Goal: Task Accomplishment & Management: Complete application form

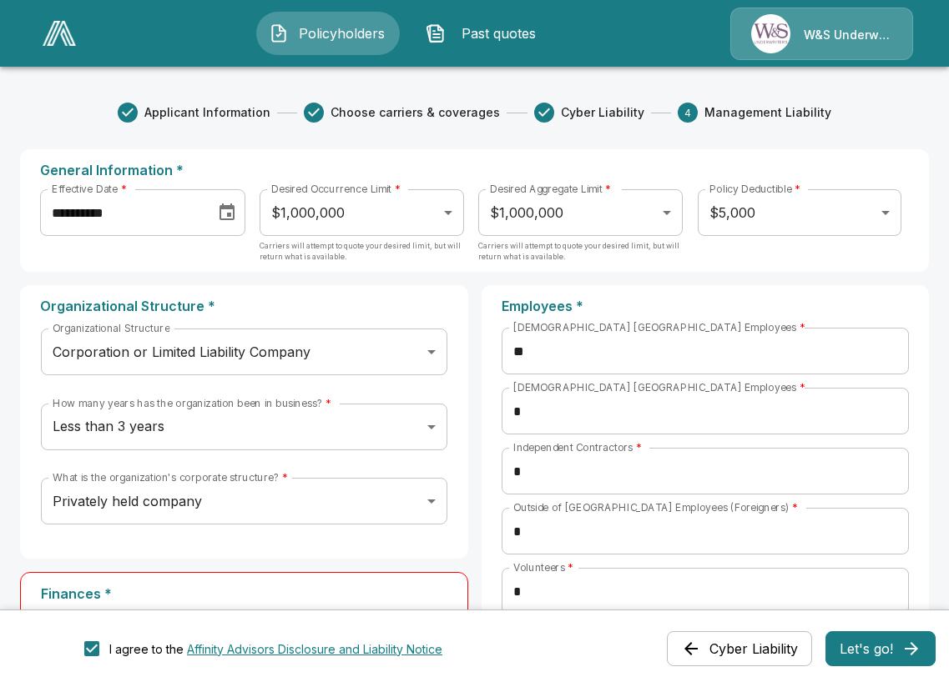
scroll to position [295, 0]
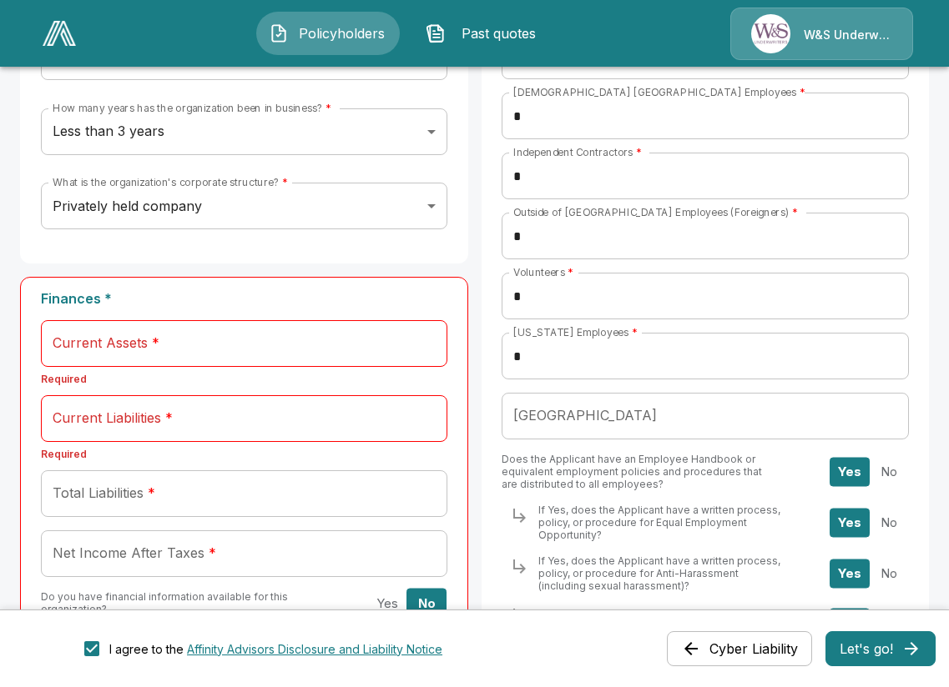
click at [174, 345] on input "Current Assets *" at bounding box center [244, 343] width 406 height 47
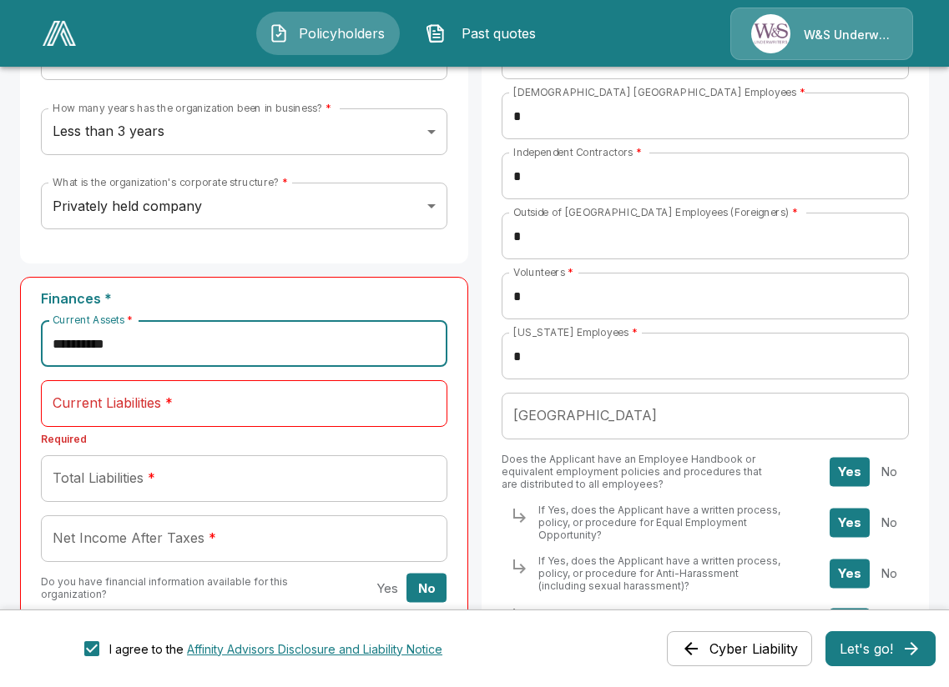
type input "**********"
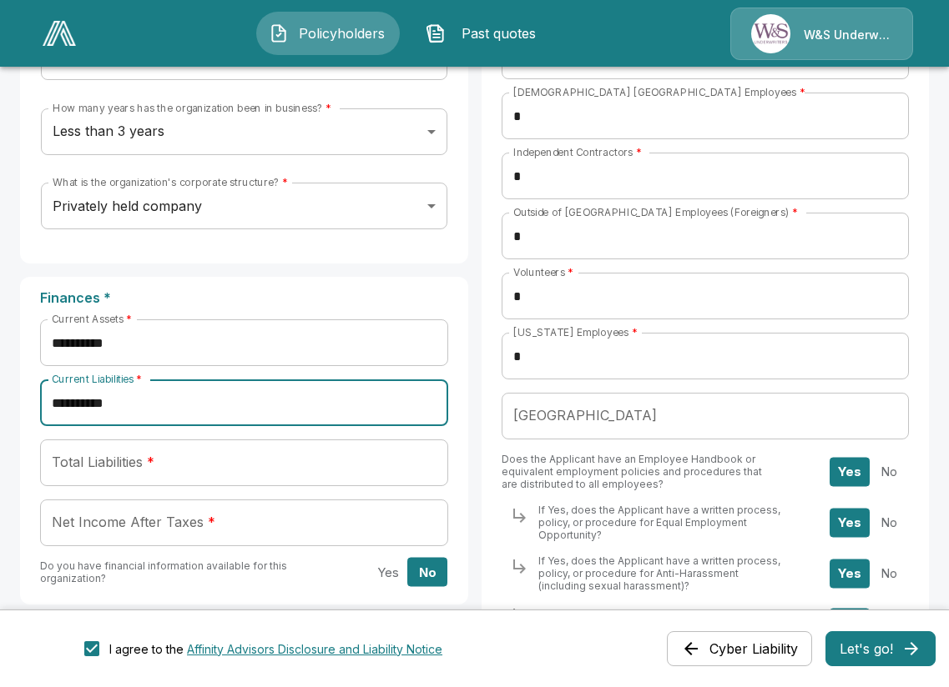
type input "**********"
click at [410, 467] on input "Total Liabilities *" at bounding box center [244, 463] width 408 height 47
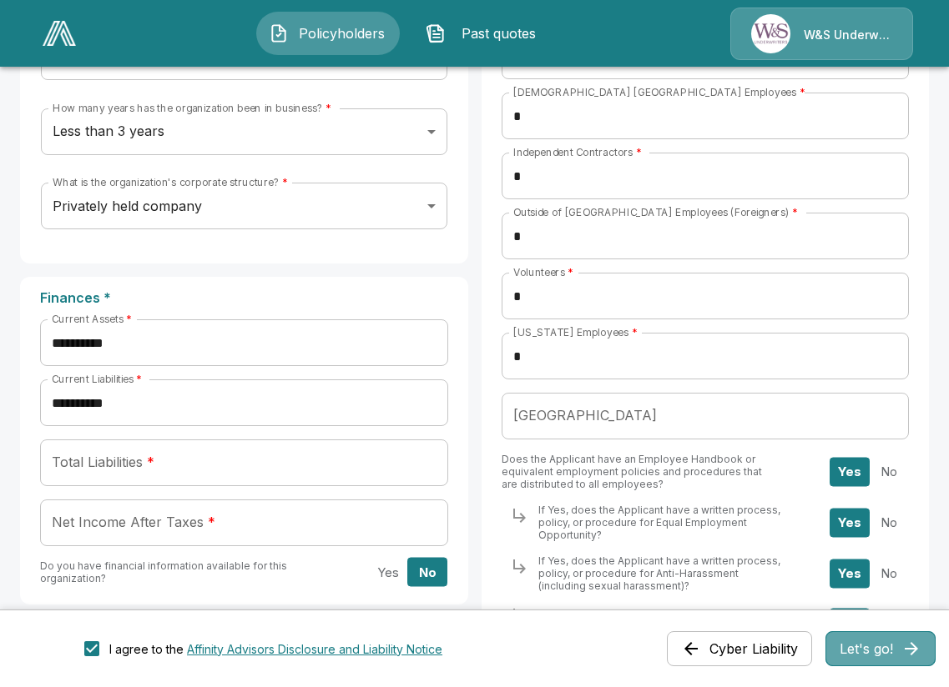
click at [870, 653] on button "Let's go!" at bounding box center [880, 649] width 110 height 35
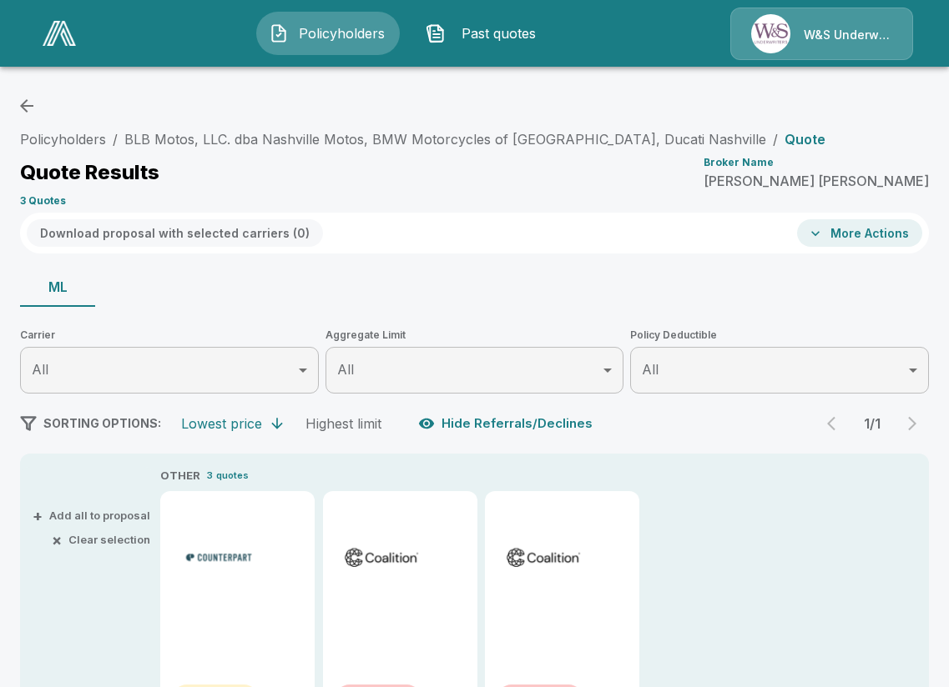
click at [823, 235] on icon "button" at bounding box center [815, 233] width 17 height 17
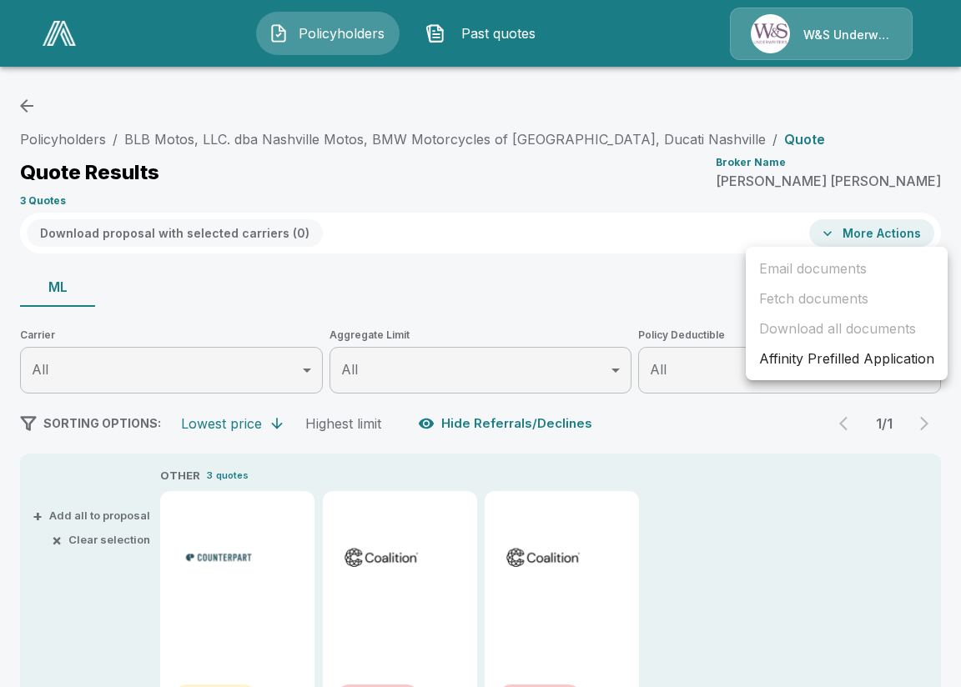
click at [829, 235] on div at bounding box center [480, 343] width 961 height 687
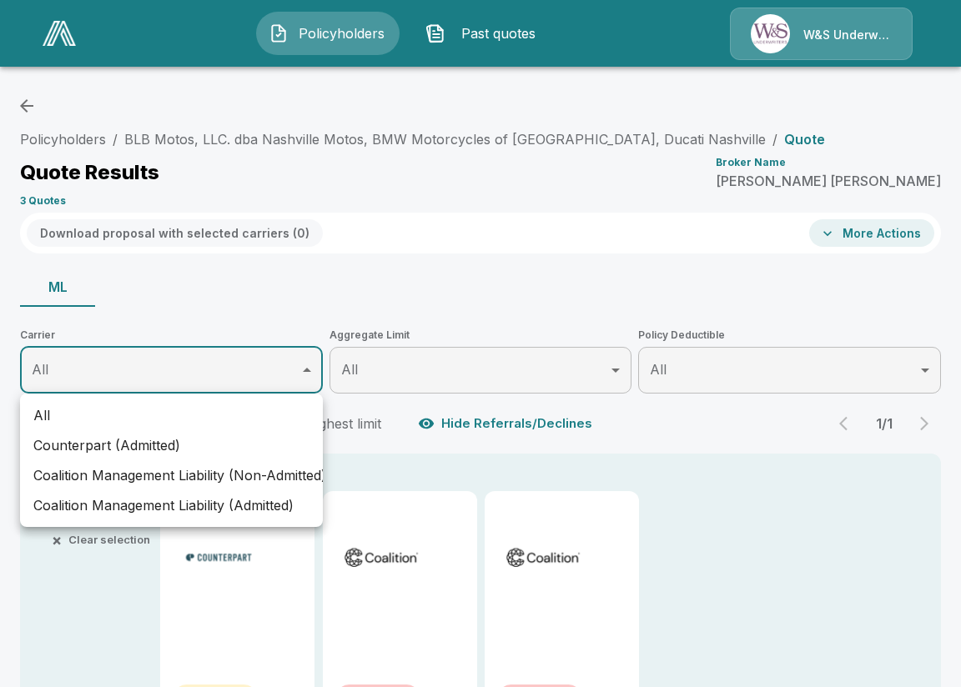
click at [310, 367] on body "Policyholders Past quotes W&S Underwriters Policyholders / BLB Motos, LLC. dba …" at bounding box center [480, 607] width 961 height 1214
click at [310, 367] on div at bounding box center [480, 343] width 961 height 687
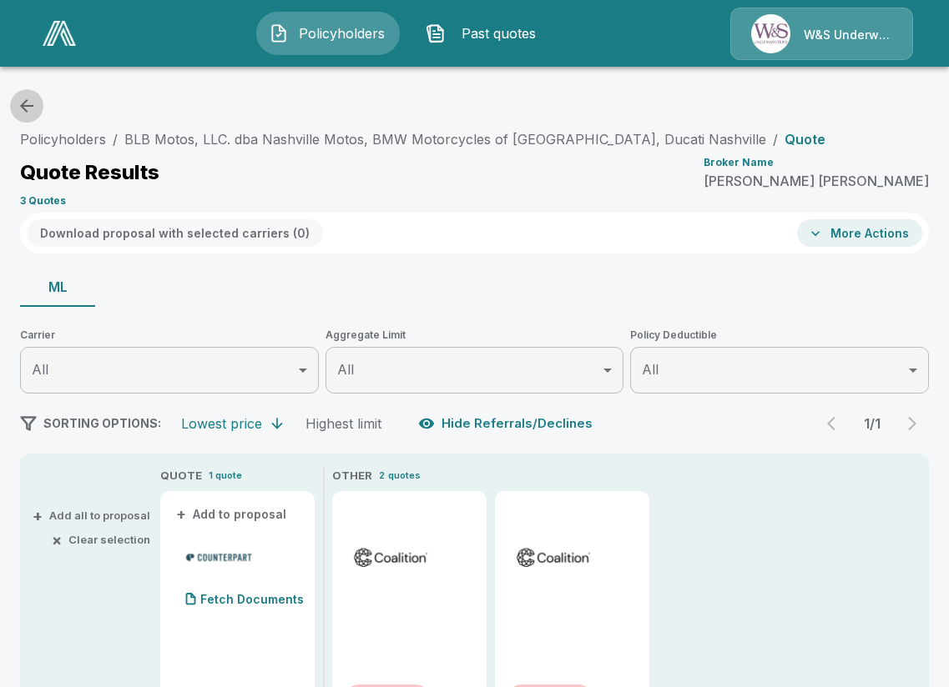
click at [28, 97] on icon "button" at bounding box center [27, 106] width 20 height 20
click at [30, 101] on icon "button" at bounding box center [27, 106] width 20 height 20
click at [799, 32] on div "W&S Underwriters" at bounding box center [821, 34] width 183 height 53
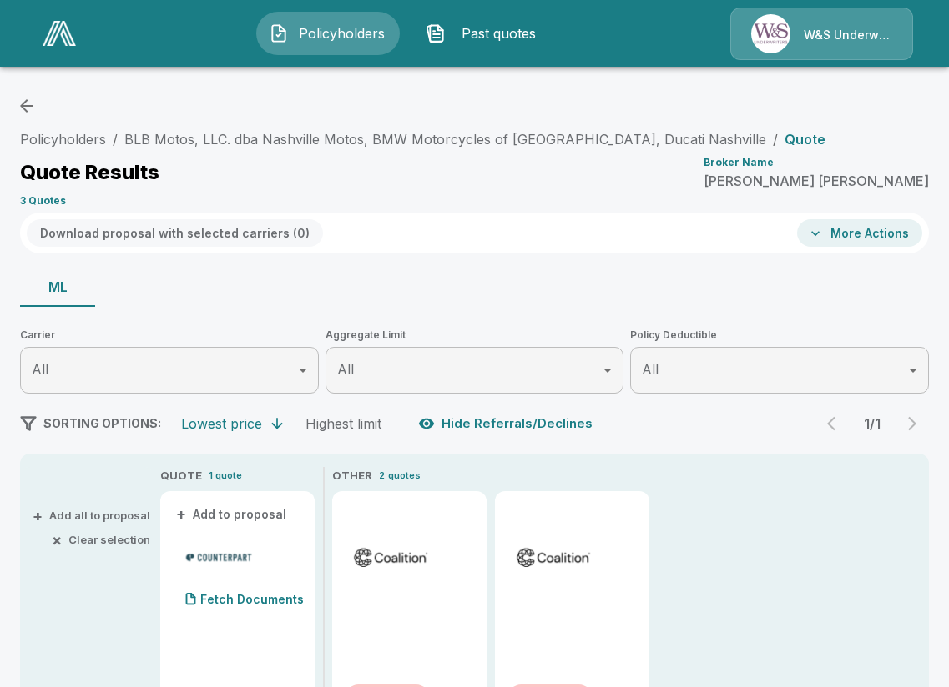
click at [336, 31] on span "Policyholders" at bounding box center [341, 33] width 92 height 20
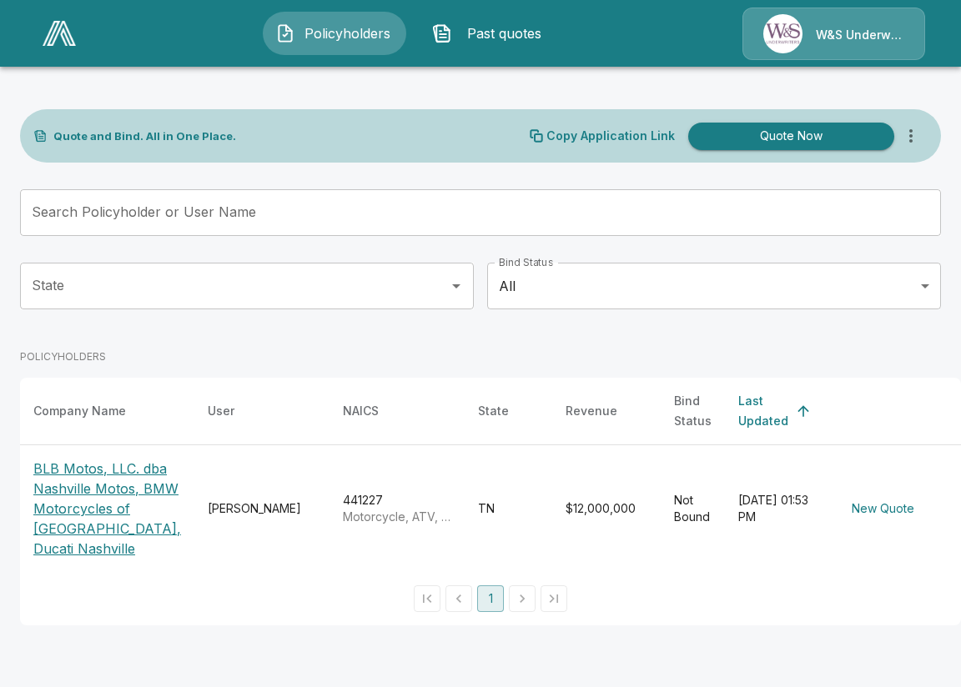
click at [92, 480] on p "BLB Motos, LLC. dba Nashville Motos, BMW Motorcycles of [GEOGRAPHIC_DATA], Duca…" at bounding box center [107, 509] width 148 height 100
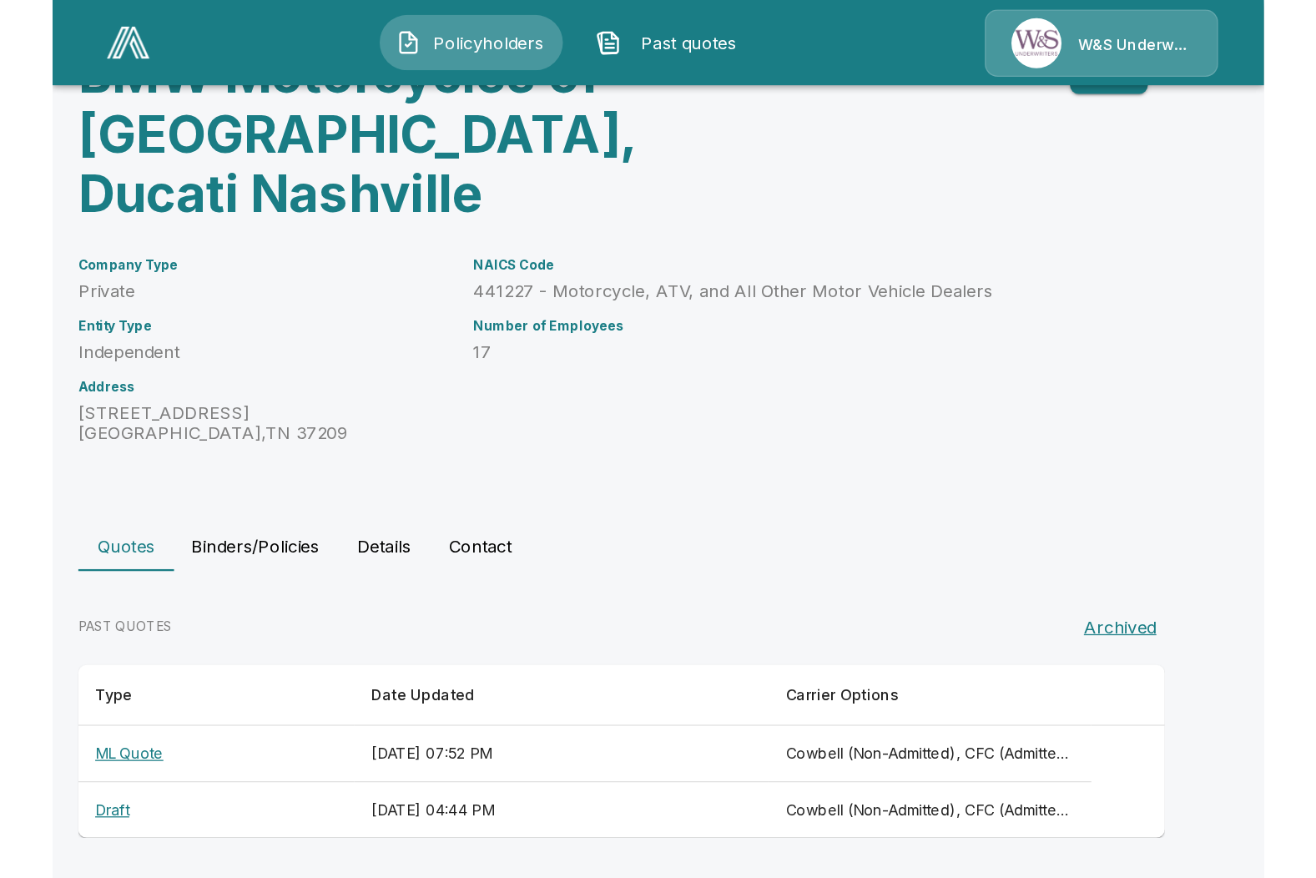
scroll to position [9, 0]
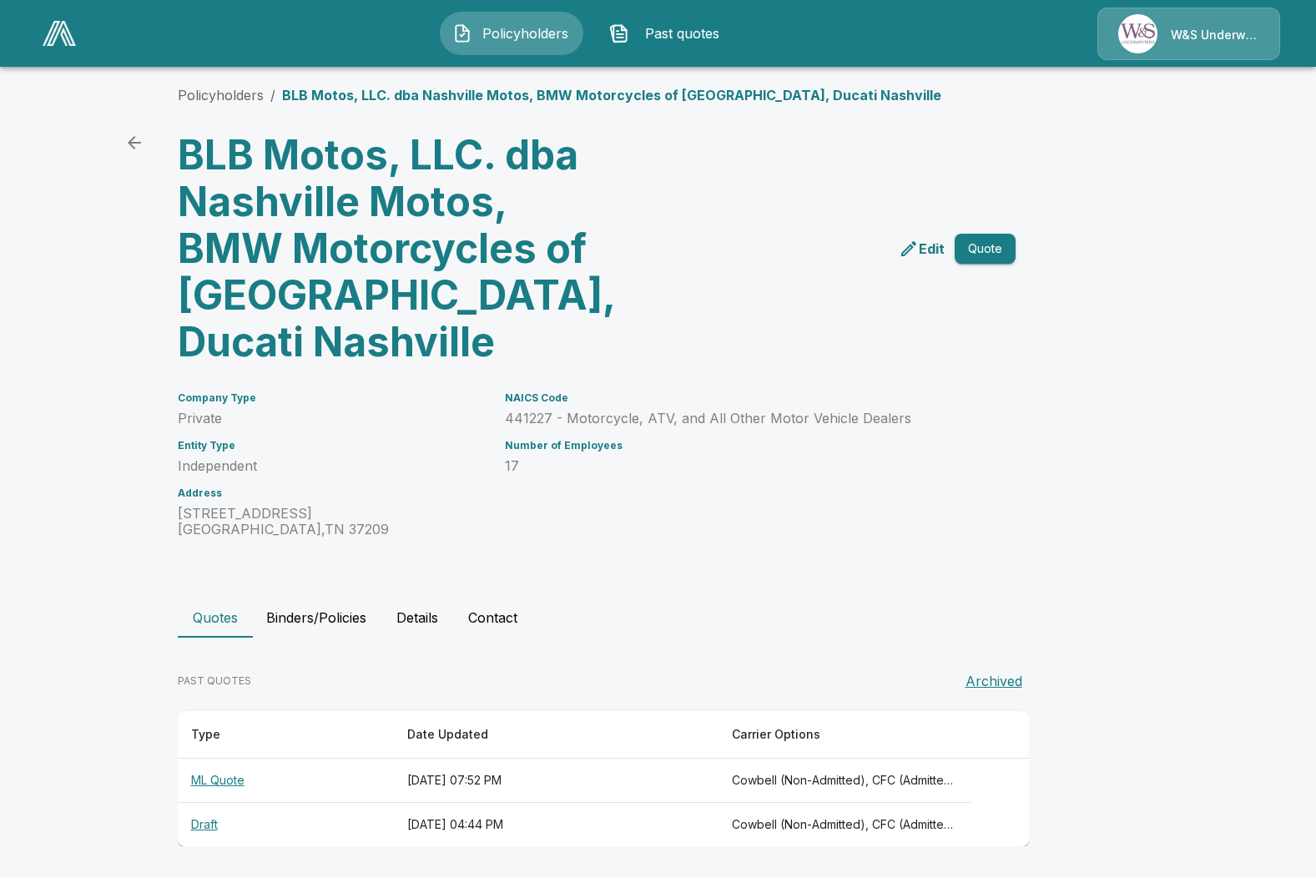
click at [421, 609] on button "Details" at bounding box center [417, 617] width 75 height 40
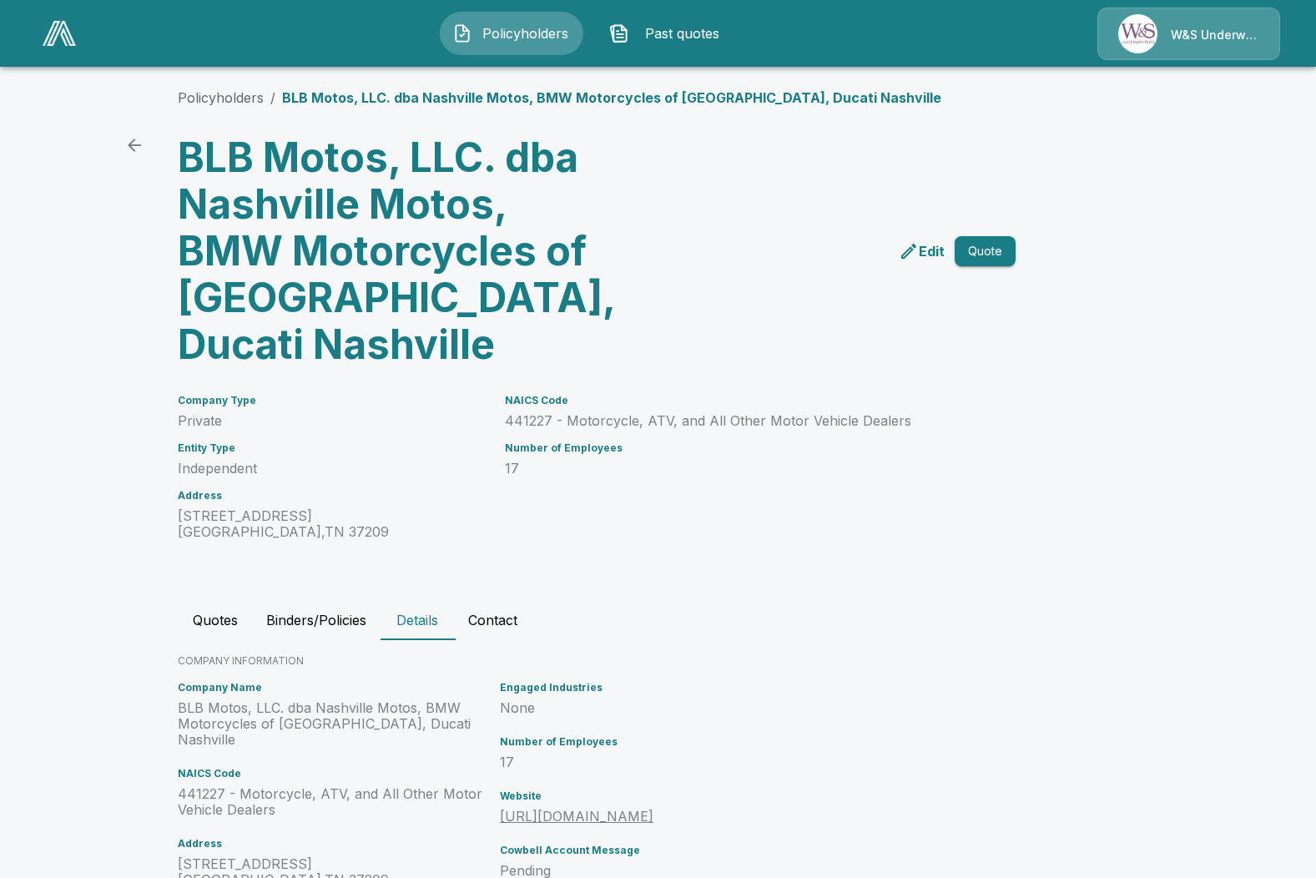
scroll to position [0, 0]
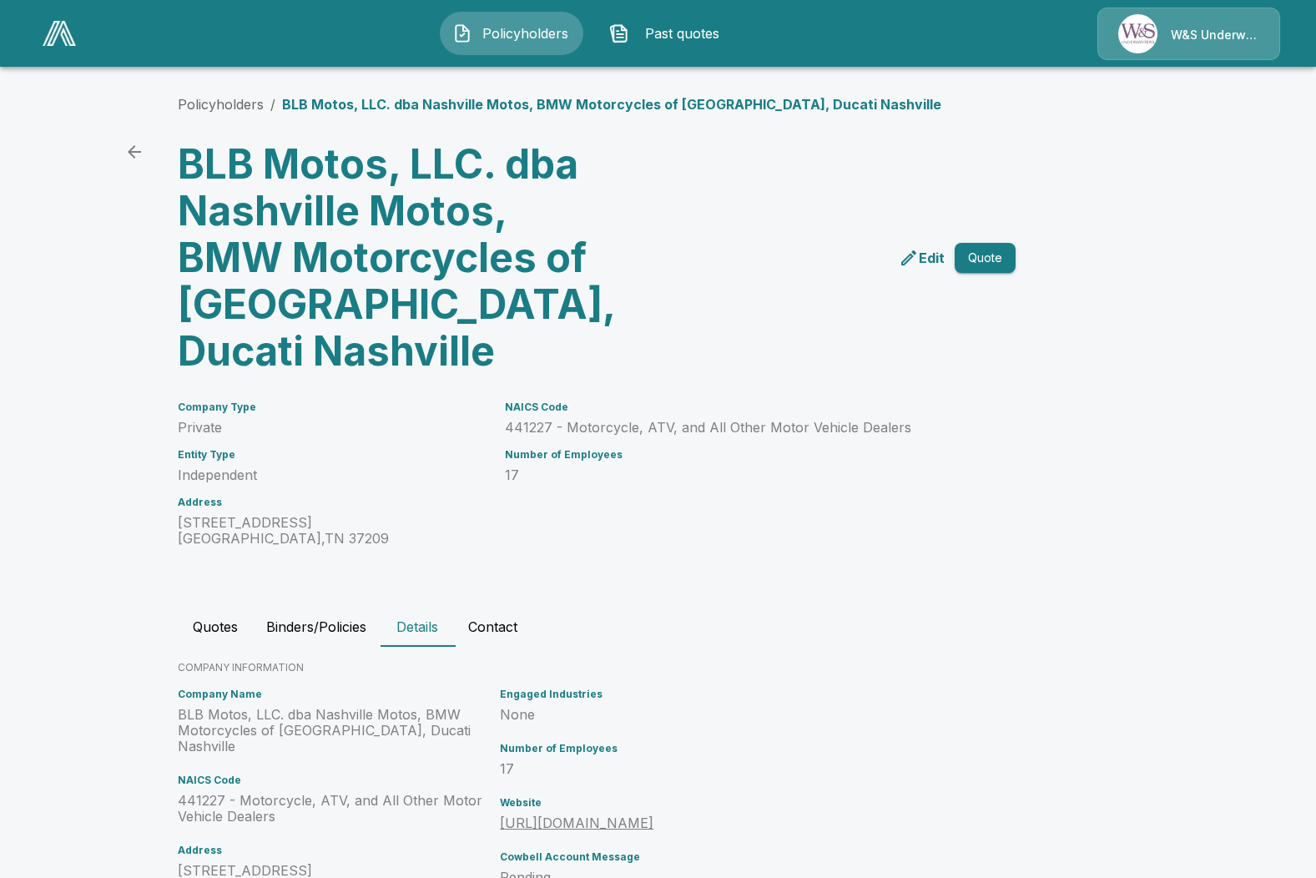
click at [928, 254] on p "Edit" at bounding box center [932, 258] width 26 height 20
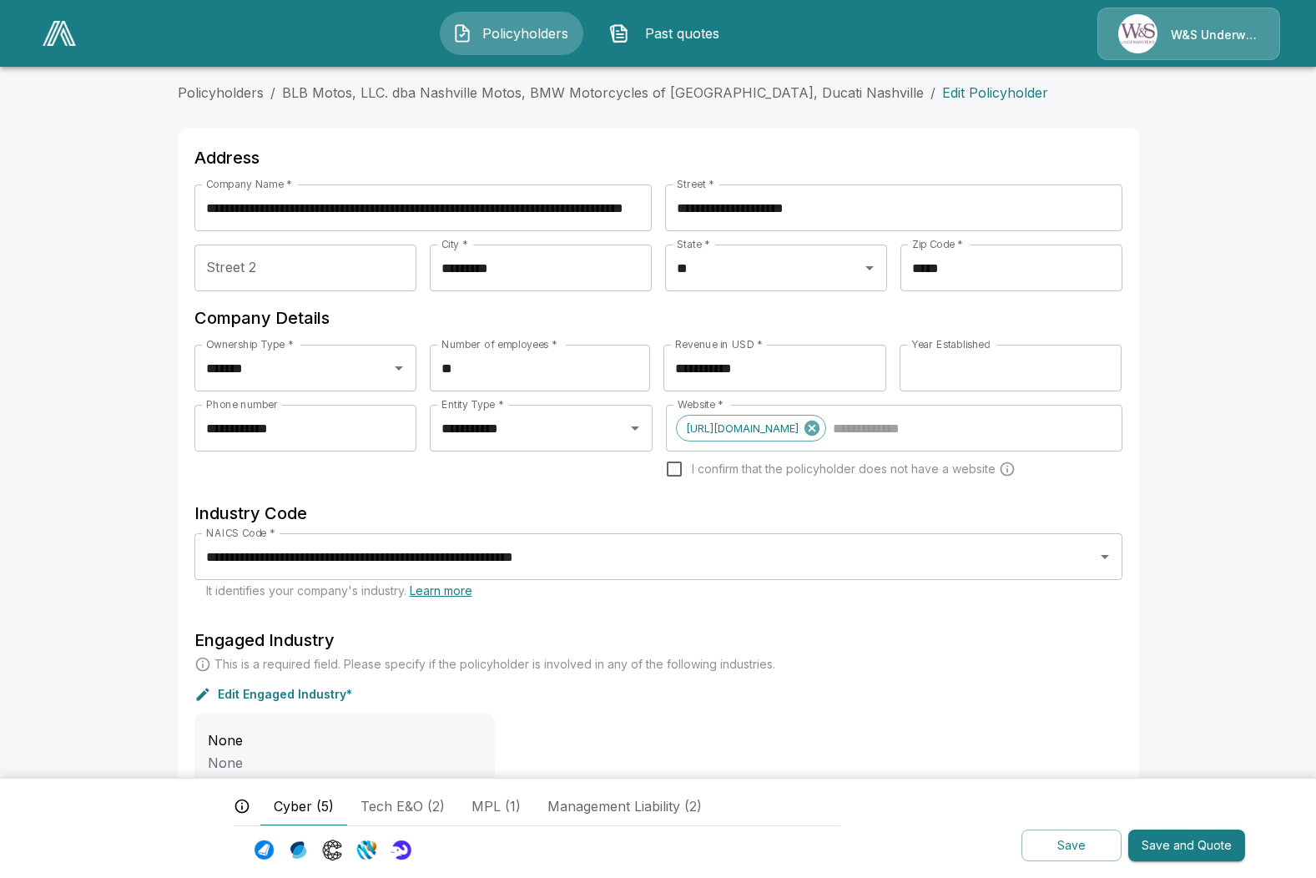
scroll to position [259, 0]
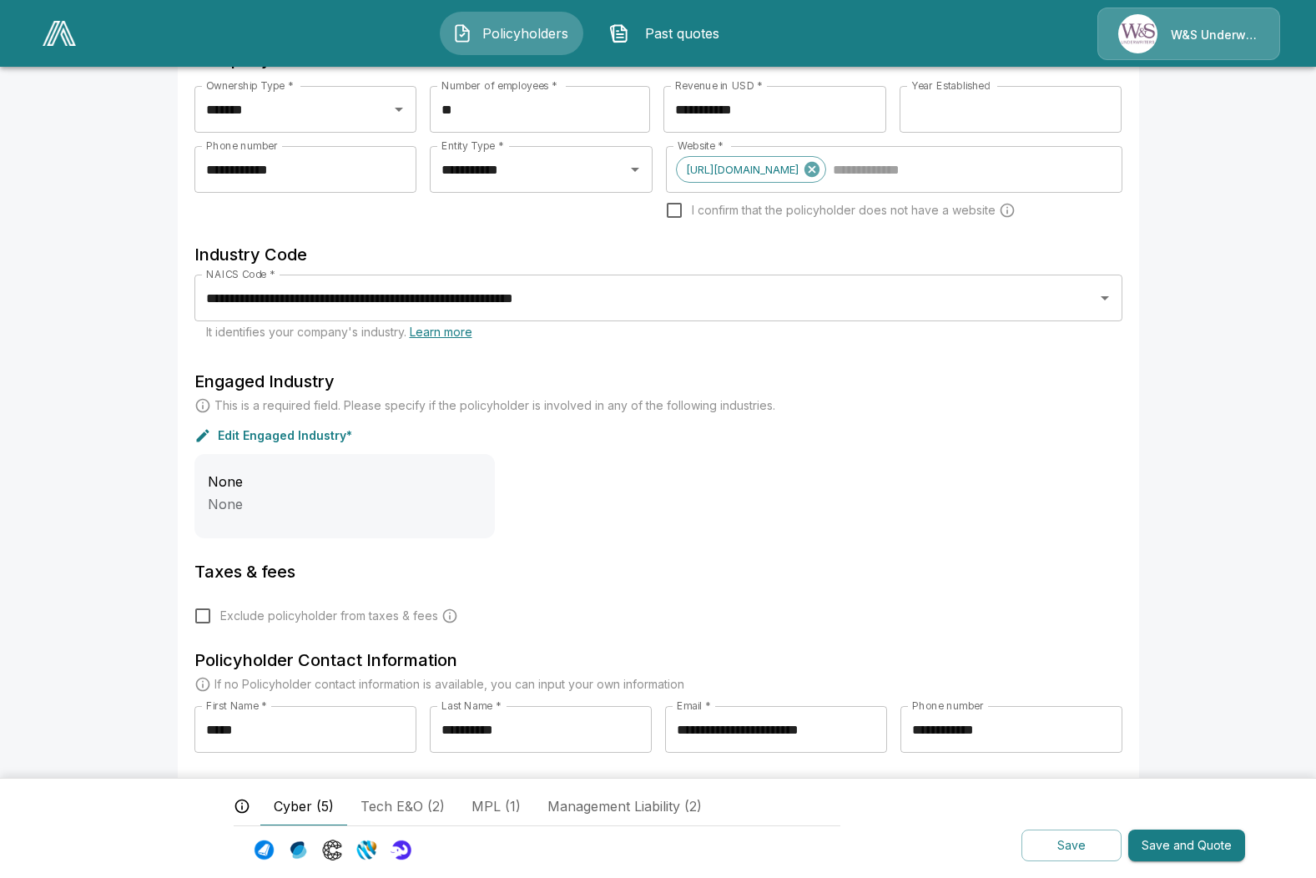
click at [1059, 848] on button "Save" at bounding box center [1071, 845] width 100 height 33
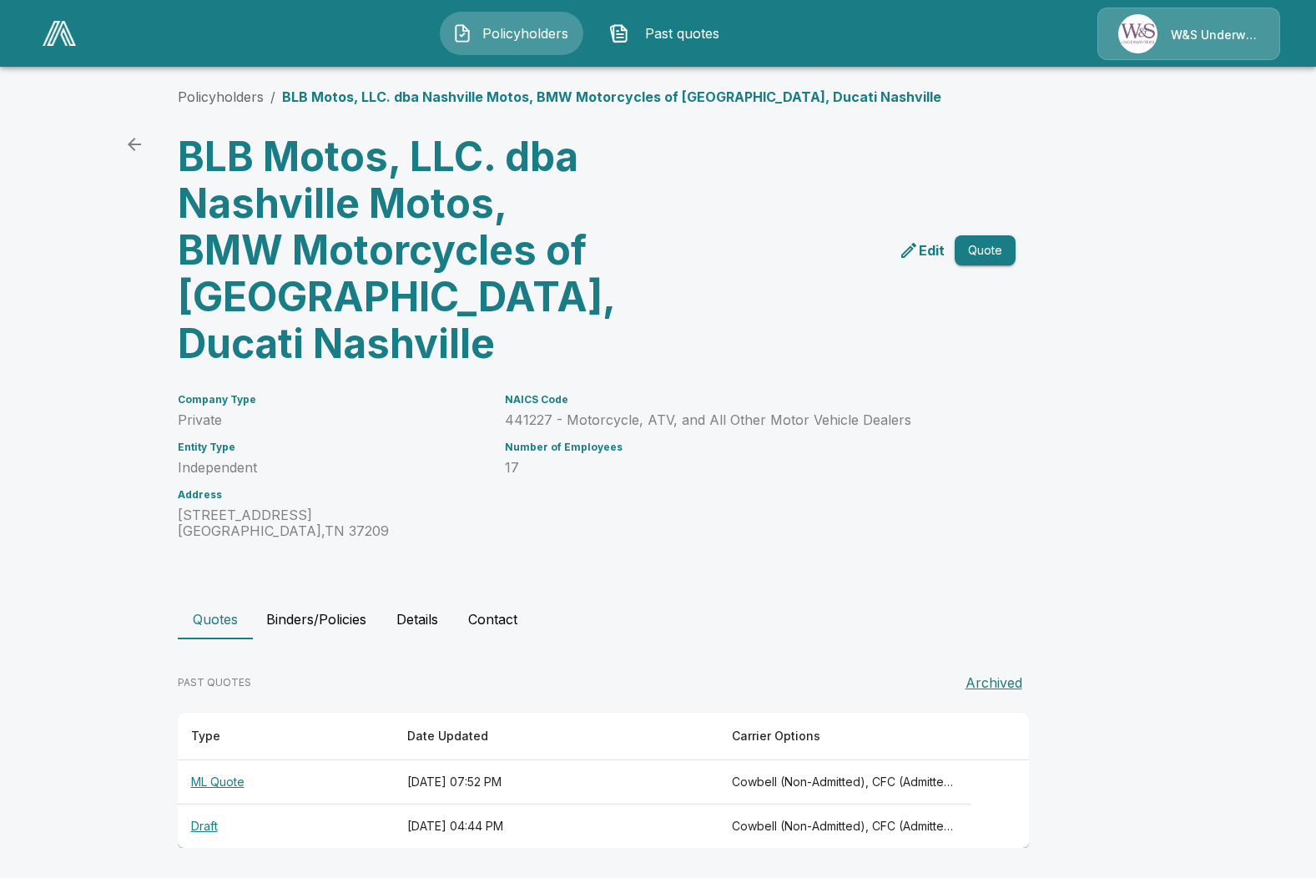
scroll to position [9, 0]
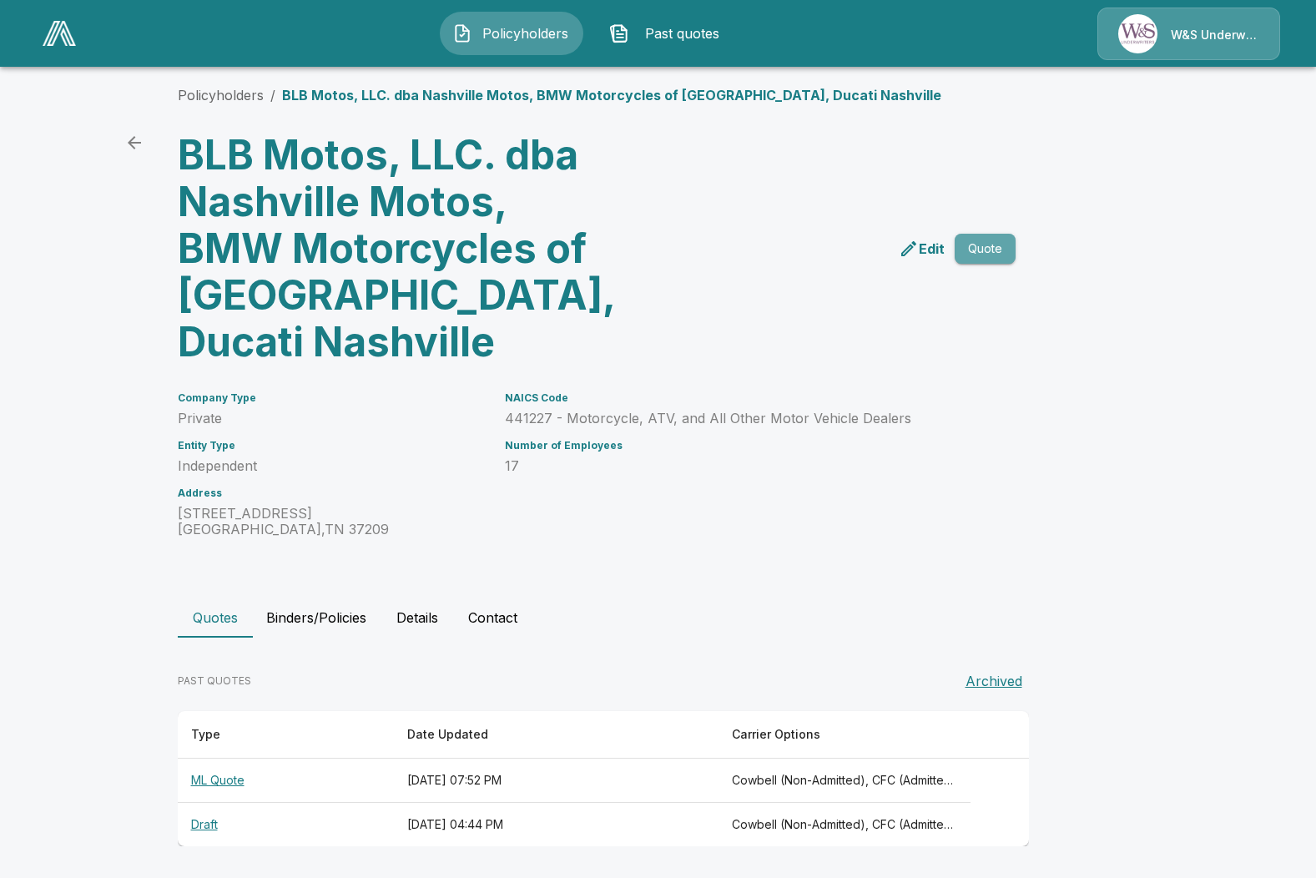
click at [997, 234] on button "Quote" at bounding box center [984, 249] width 61 height 31
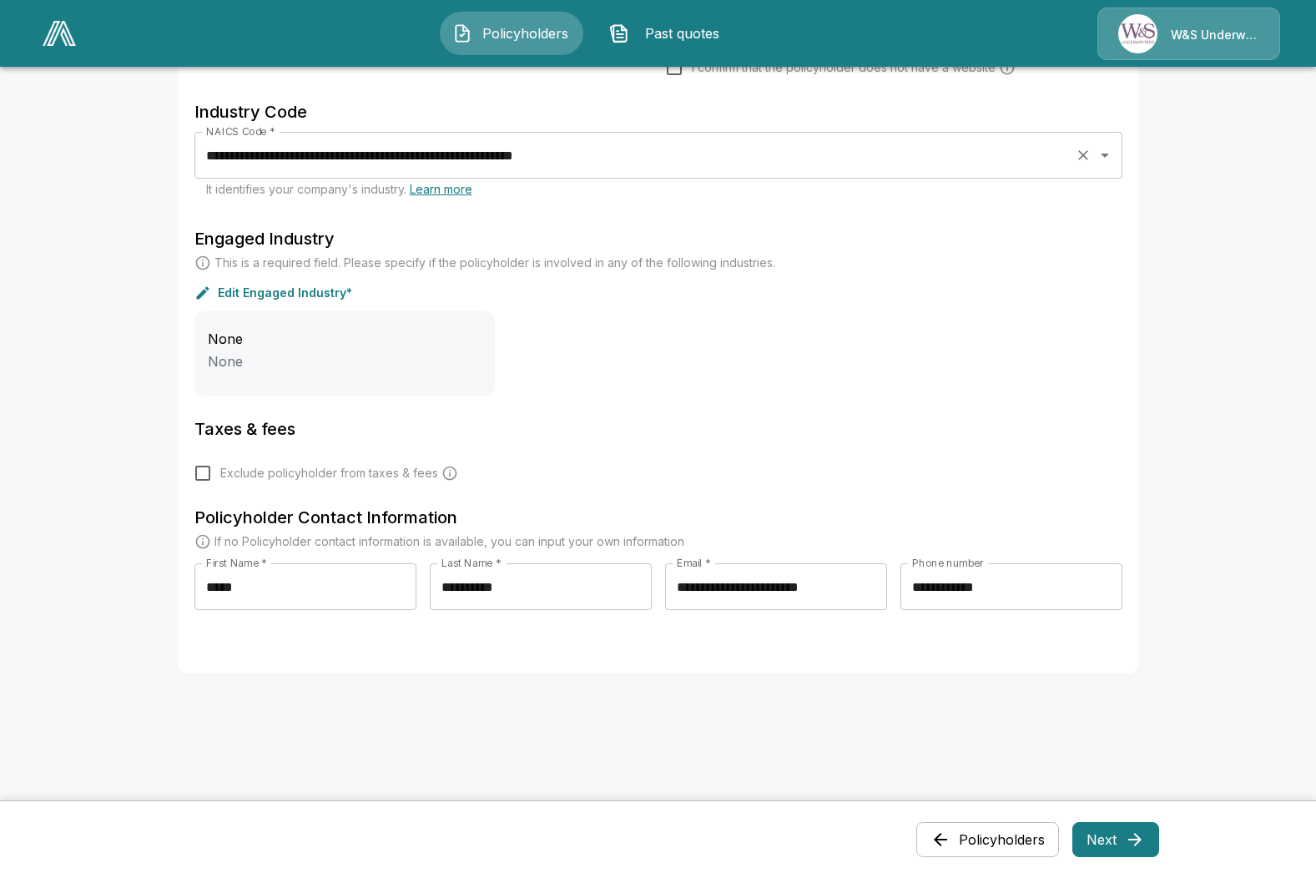
scroll to position [439, 0]
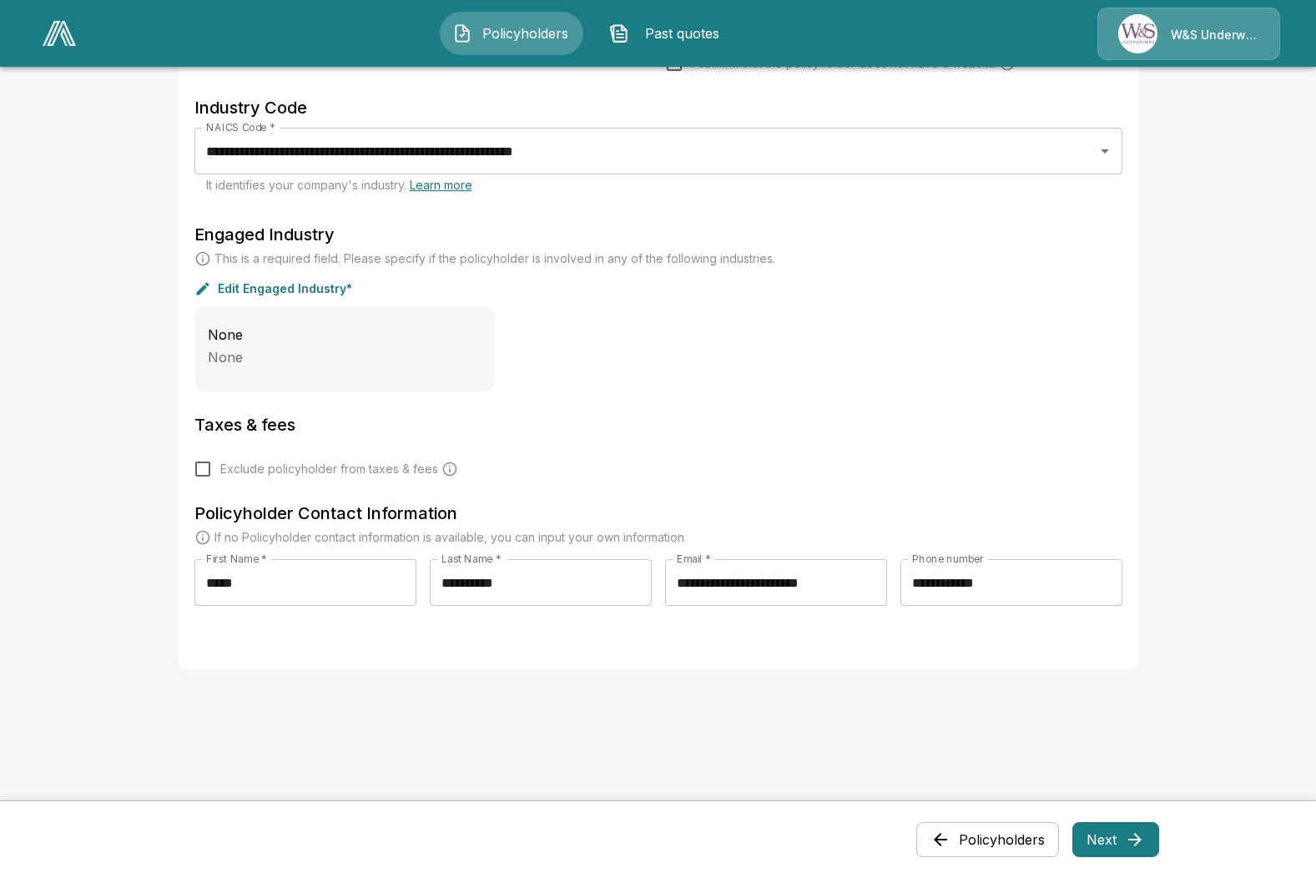
click at [1111, 844] on button "Next" at bounding box center [1115, 839] width 87 height 35
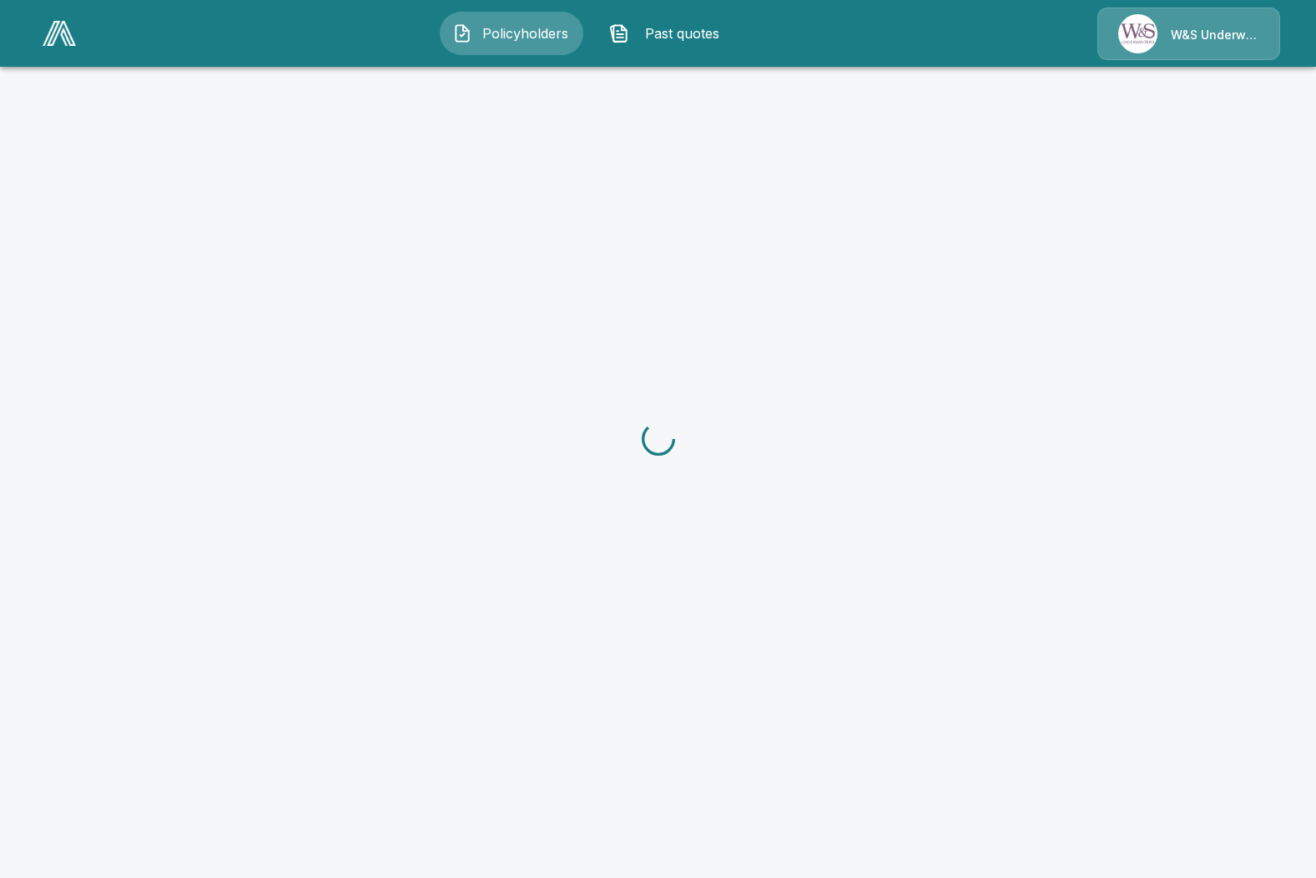
scroll to position [0, 0]
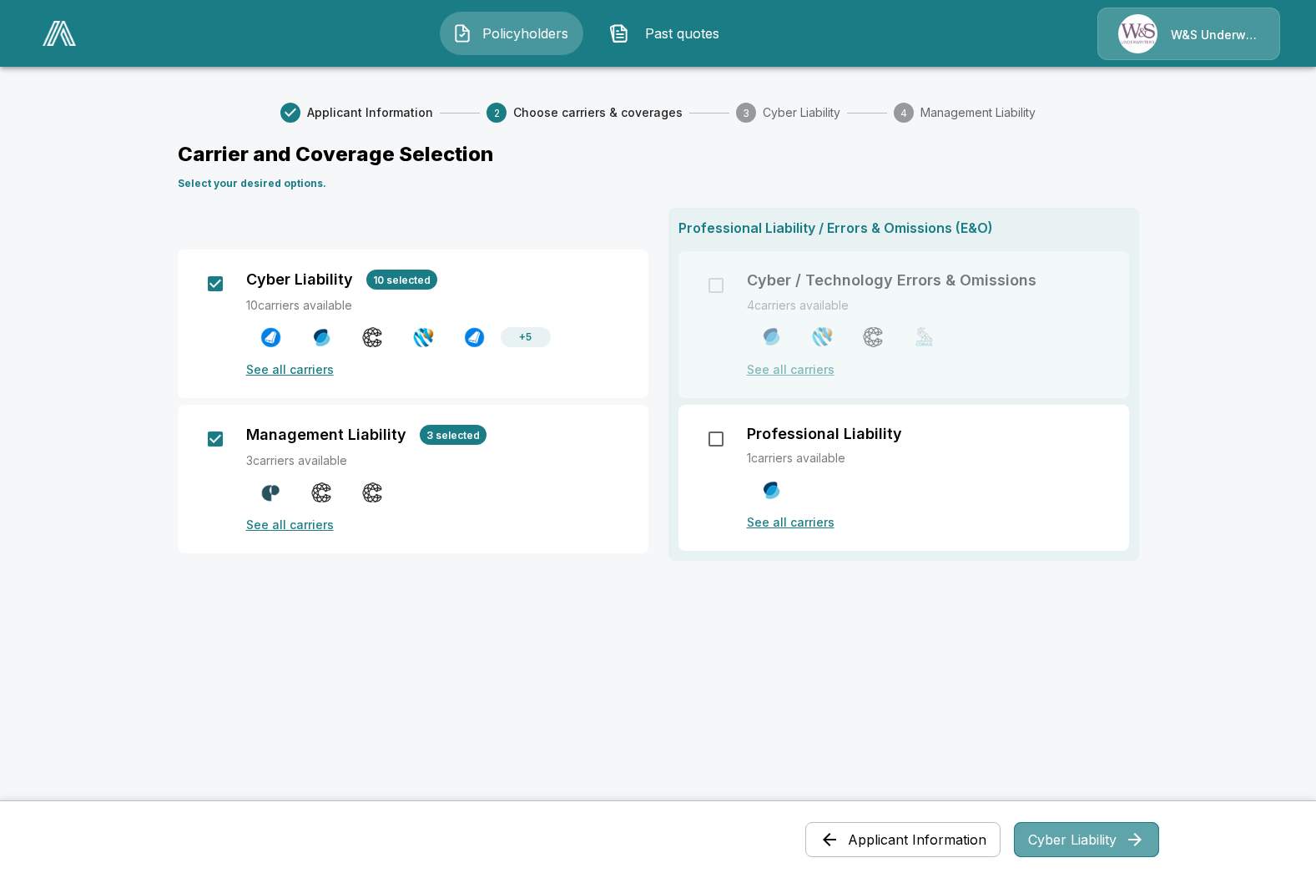
click at [1045, 848] on button "Cyber Liability" at bounding box center [1086, 839] width 145 height 35
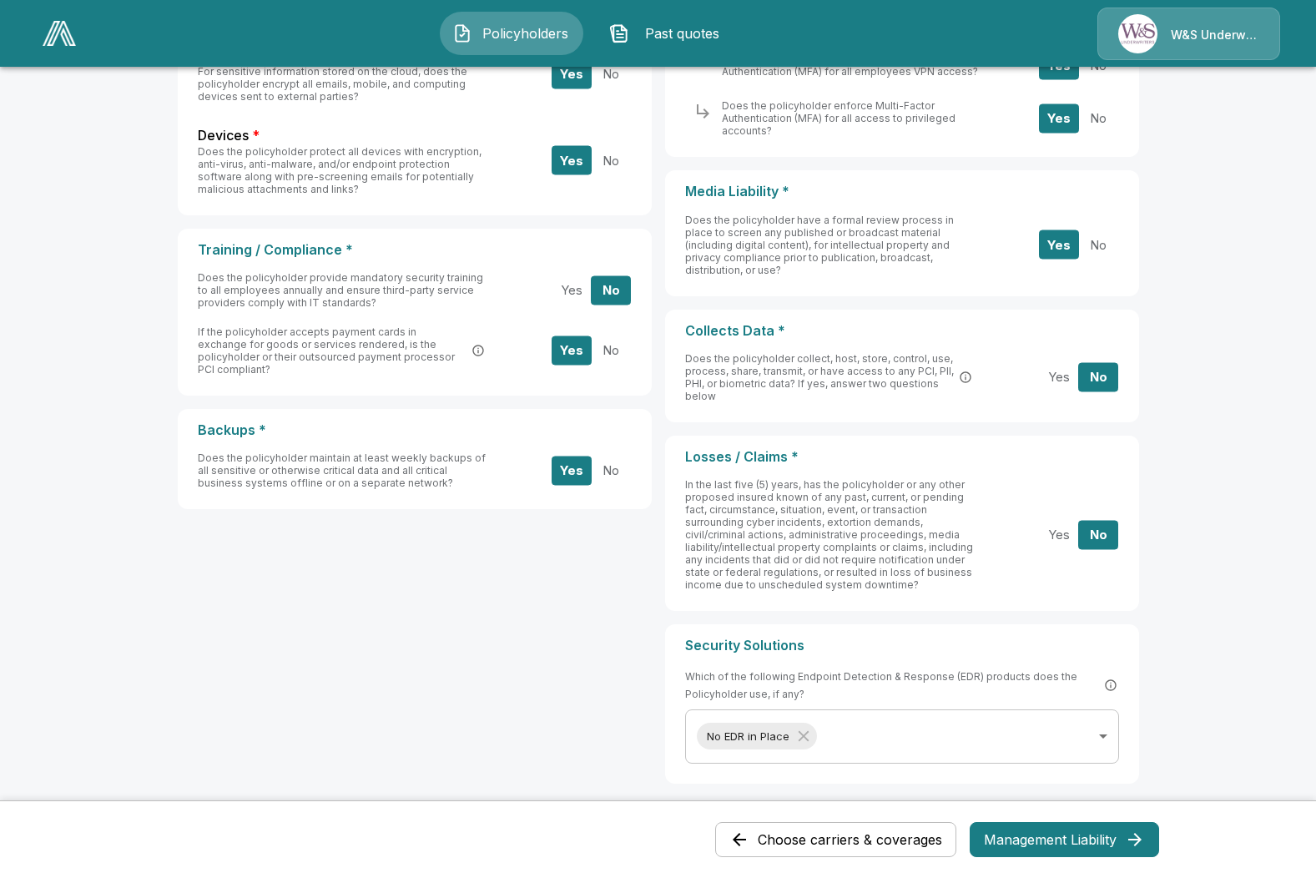
scroll to position [498, 0]
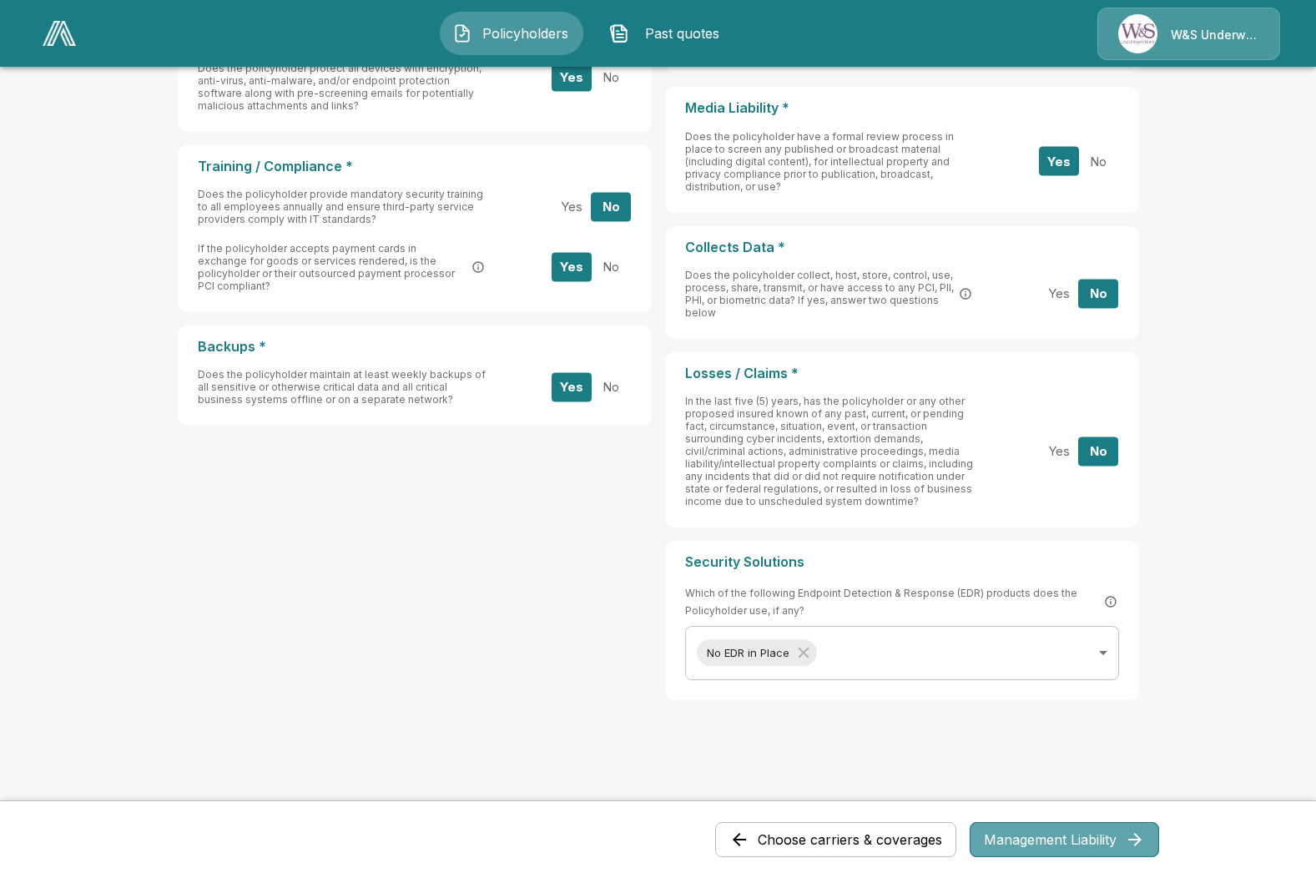
click at [1040, 843] on button "Management Liability" at bounding box center [1064, 839] width 189 height 35
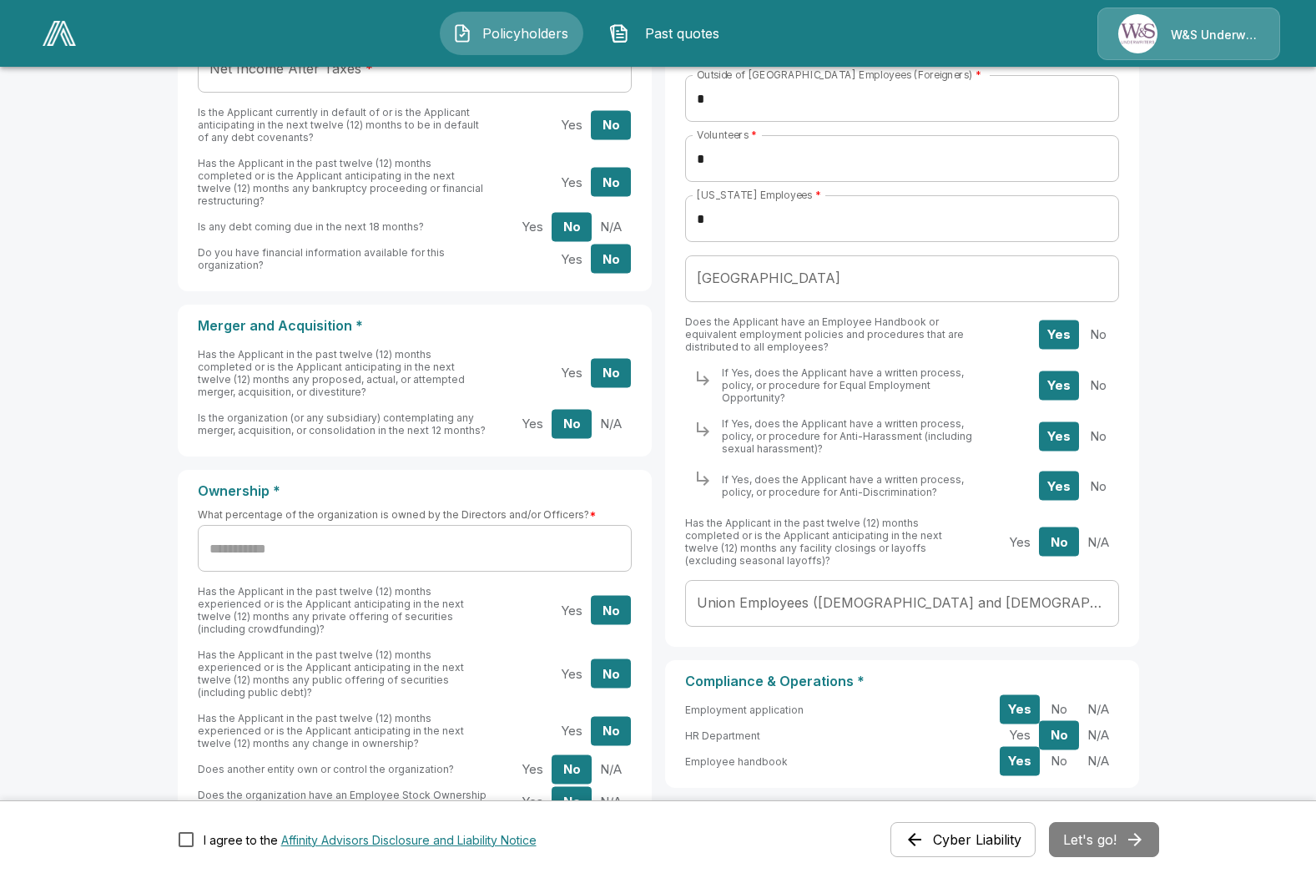
scroll to position [959, 0]
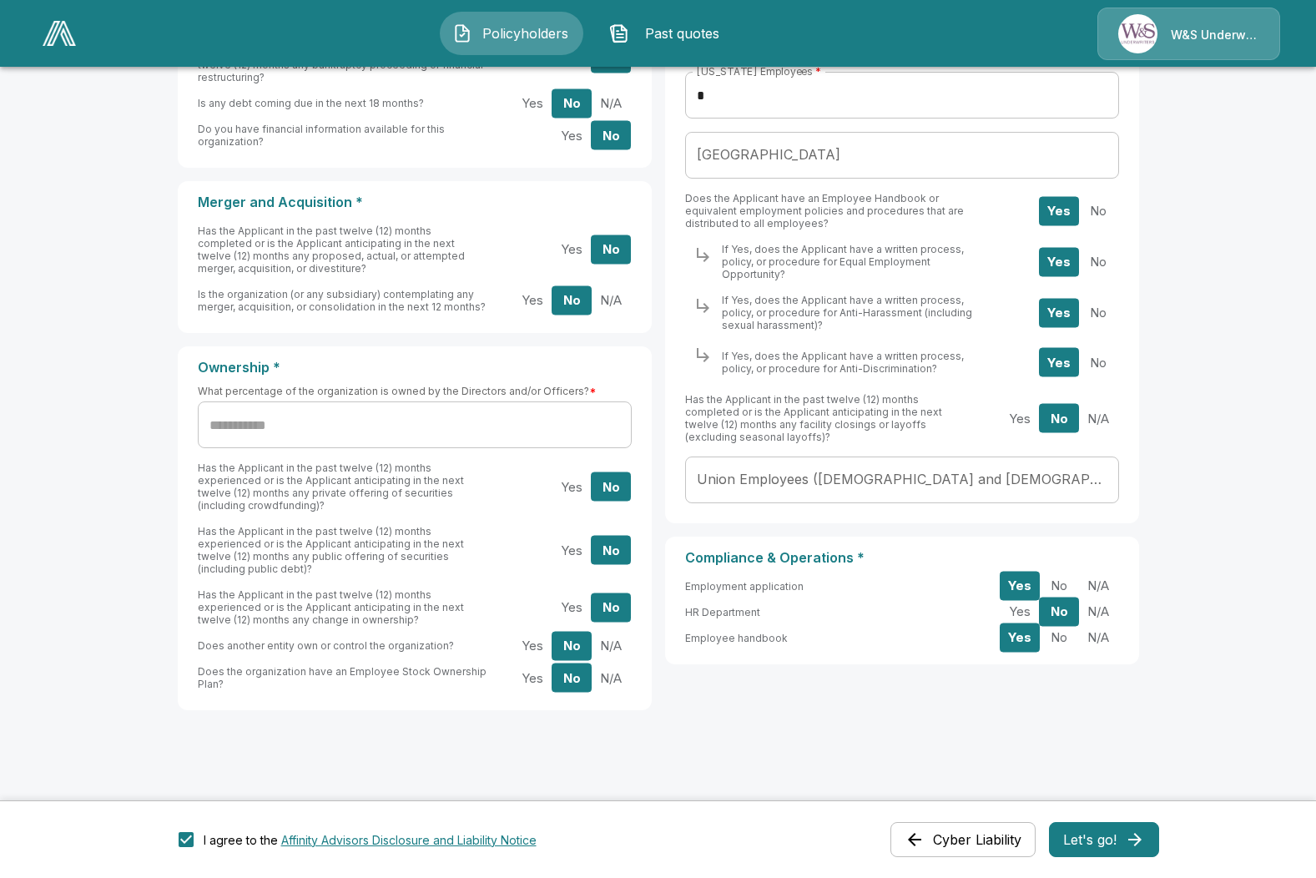
click at [1108, 833] on button "Let's go!" at bounding box center [1104, 839] width 110 height 35
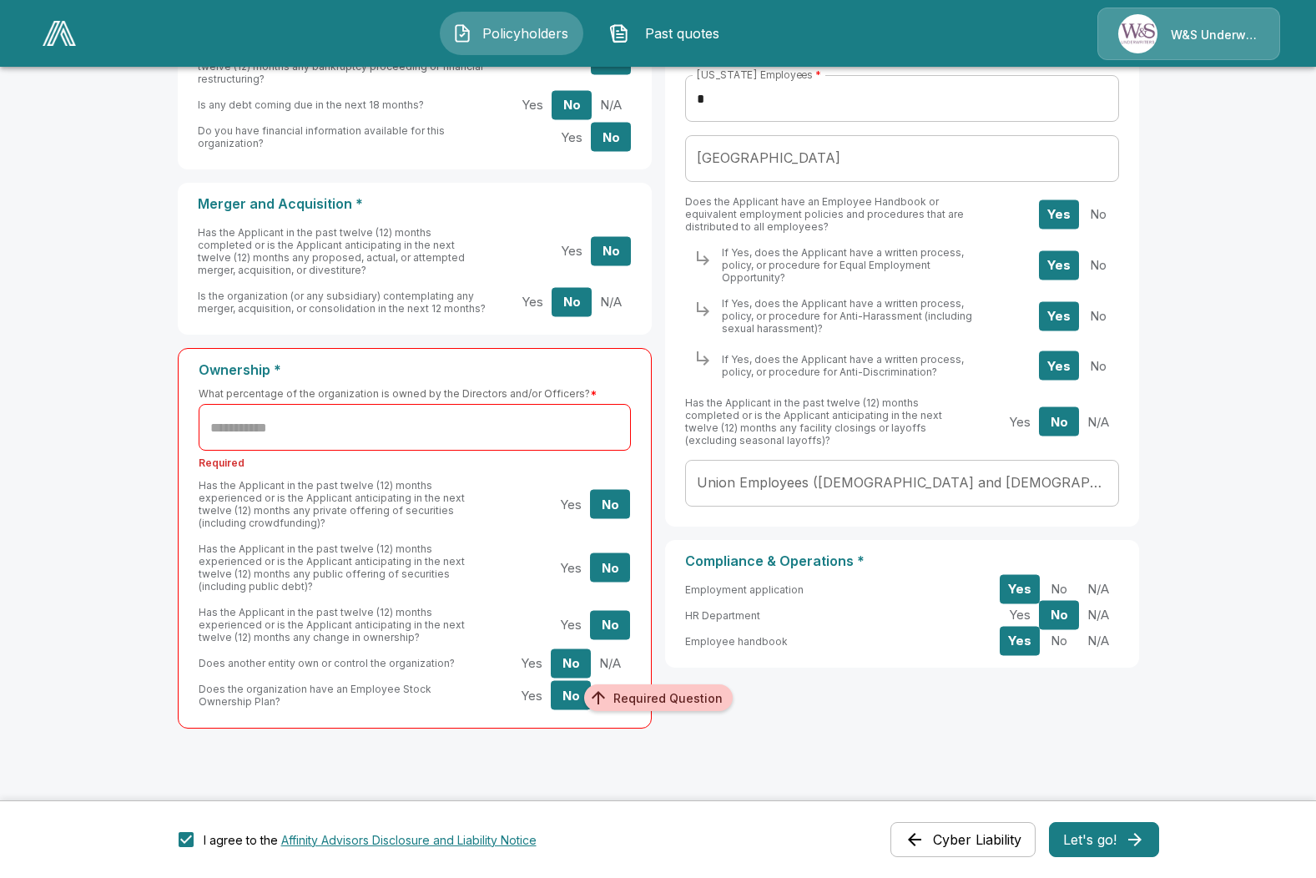
scroll to position [933, 0]
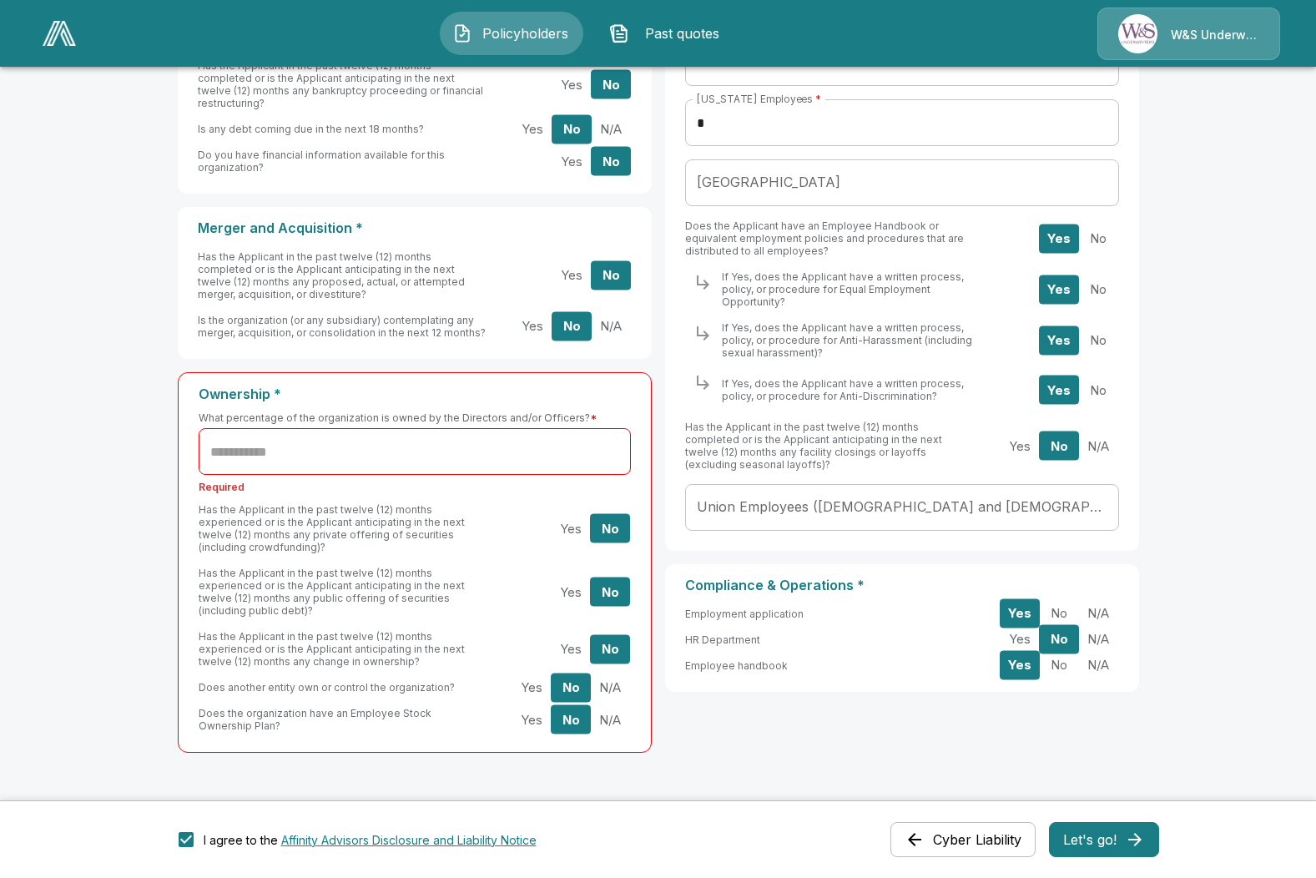
click at [297, 434] on input "text" at bounding box center [415, 451] width 432 height 47
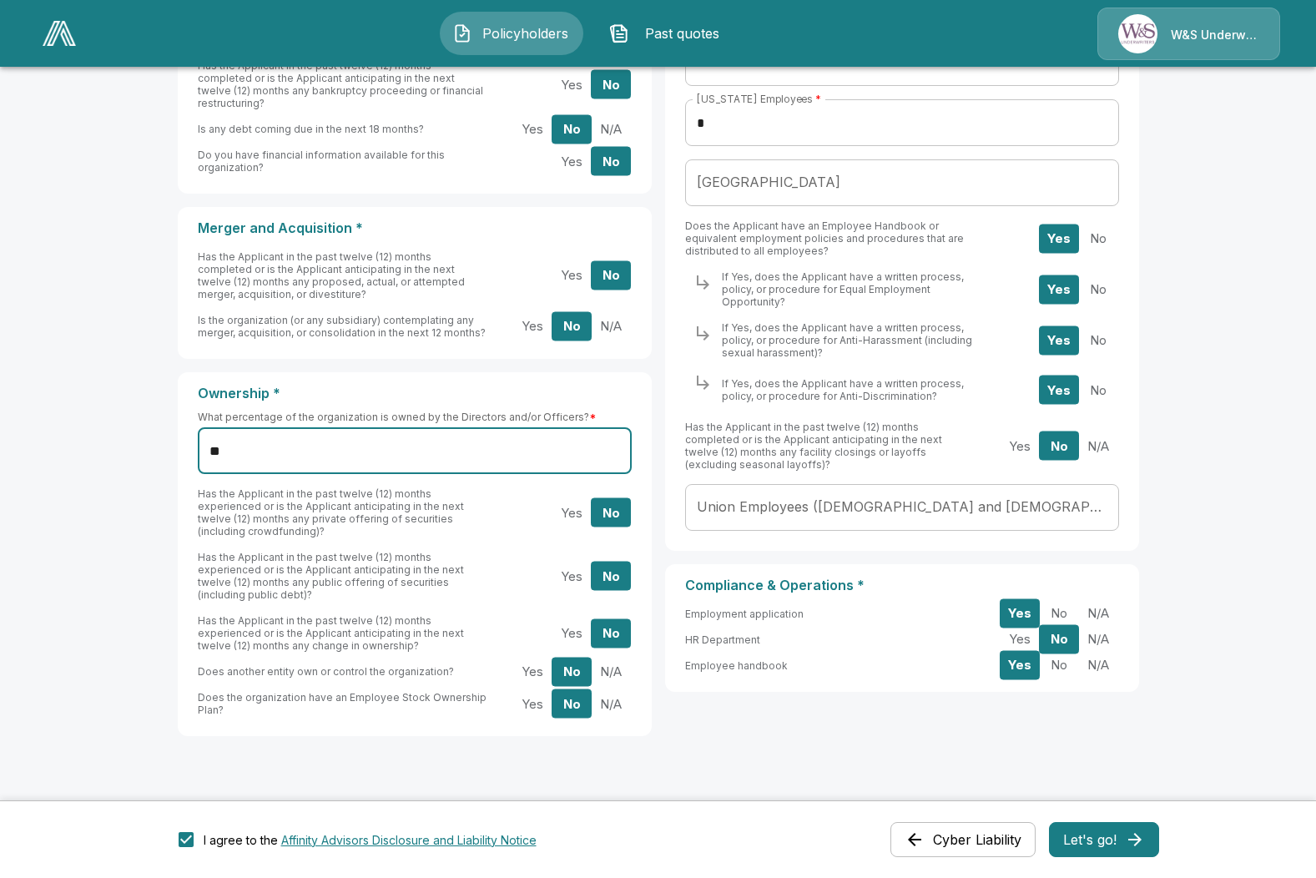
type input "**"
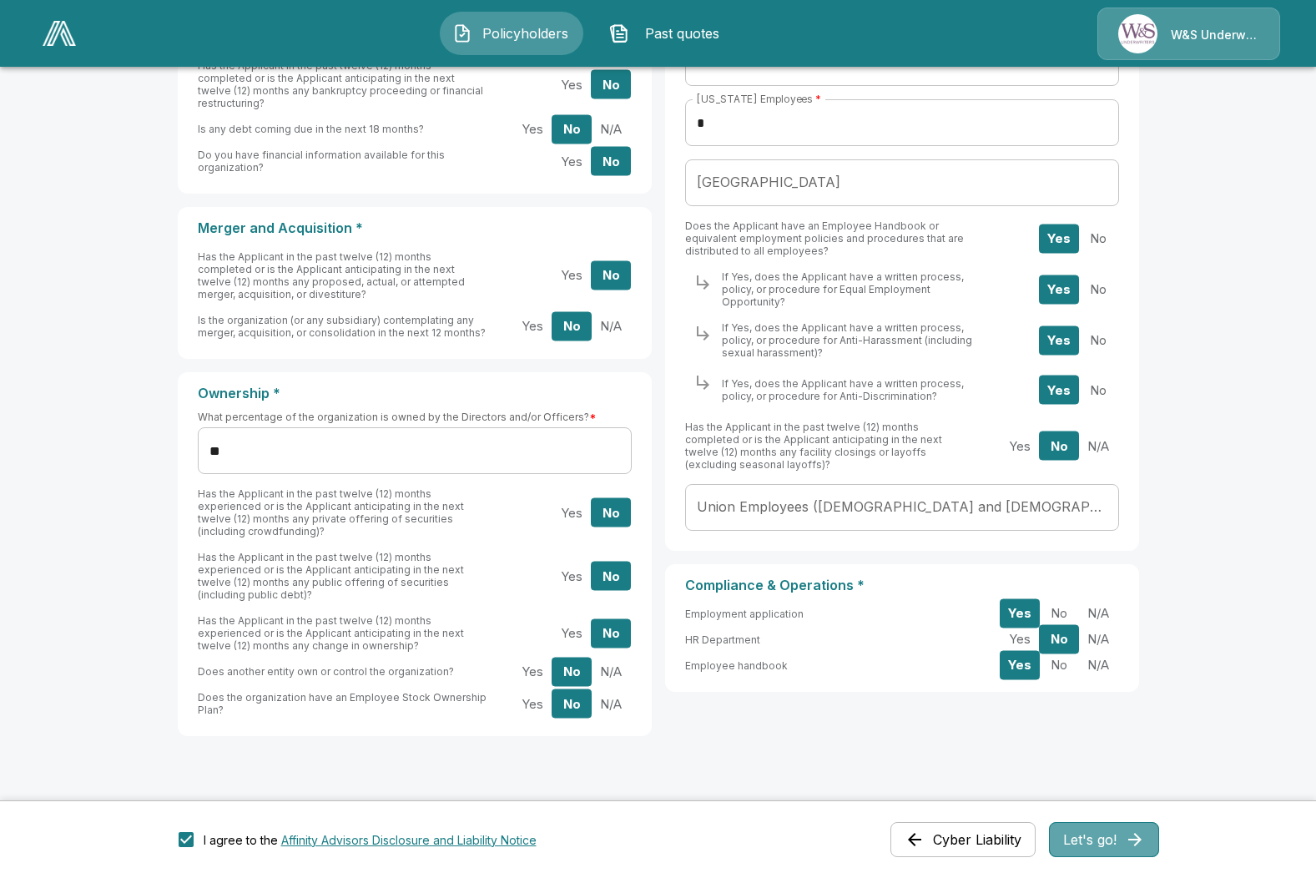
click at [1111, 836] on button "Let's go!" at bounding box center [1104, 839] width 110 height 35
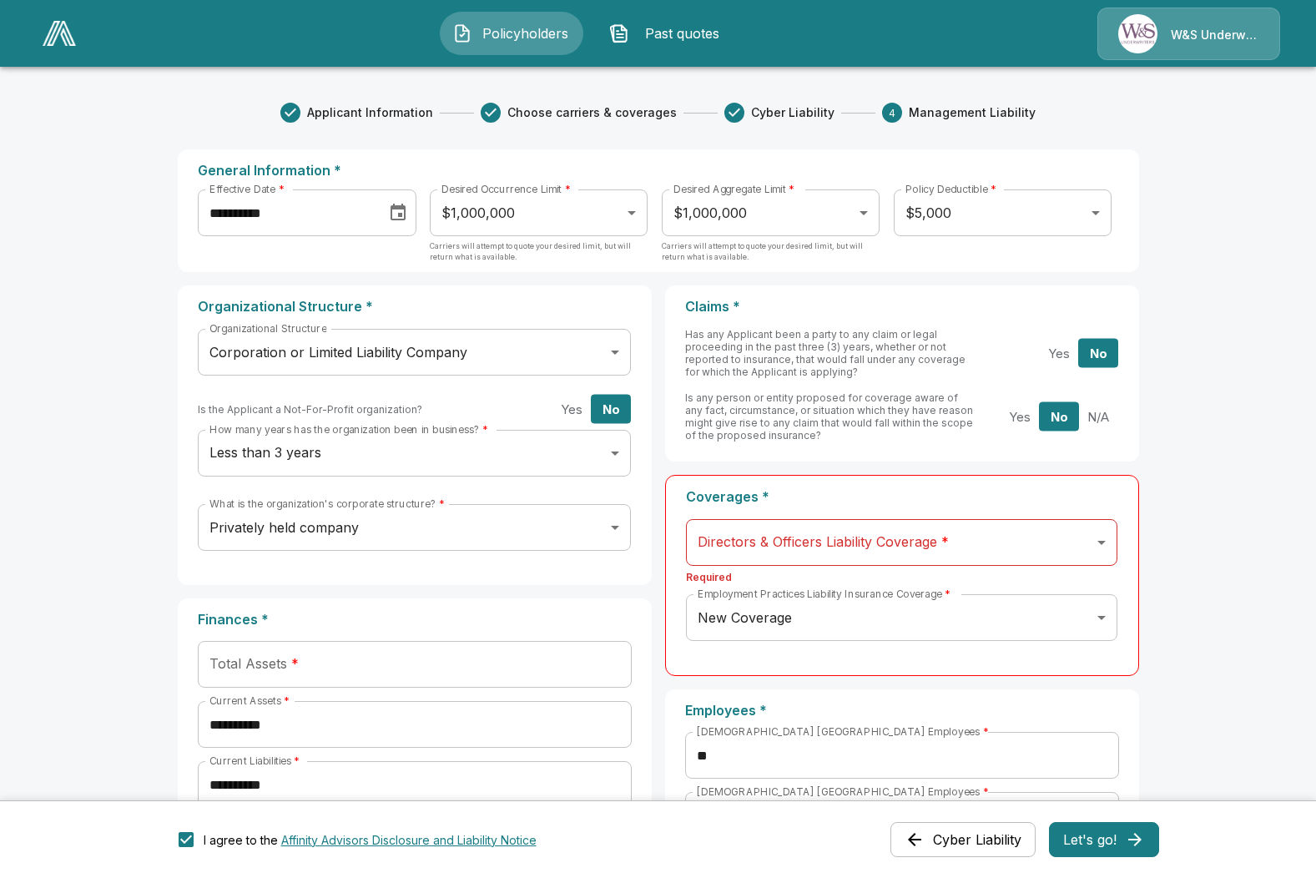
scroll to position [83, 0]
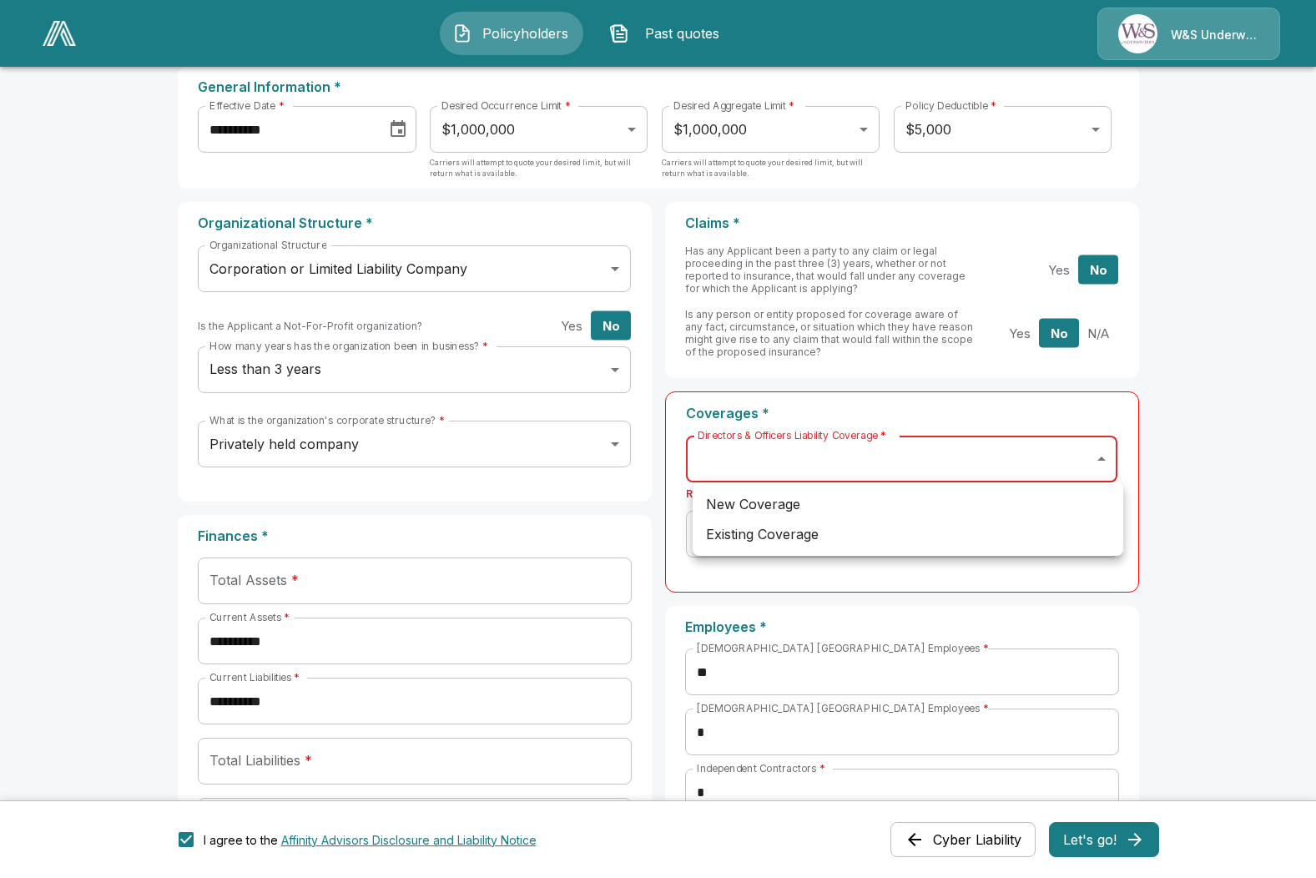
click at [1109, 453] on body "**********" at bounding box center [658, 841] width 1316 height 1849
click at [1109, 453] on div at bounding box center [658, 439] width 1316 height 878
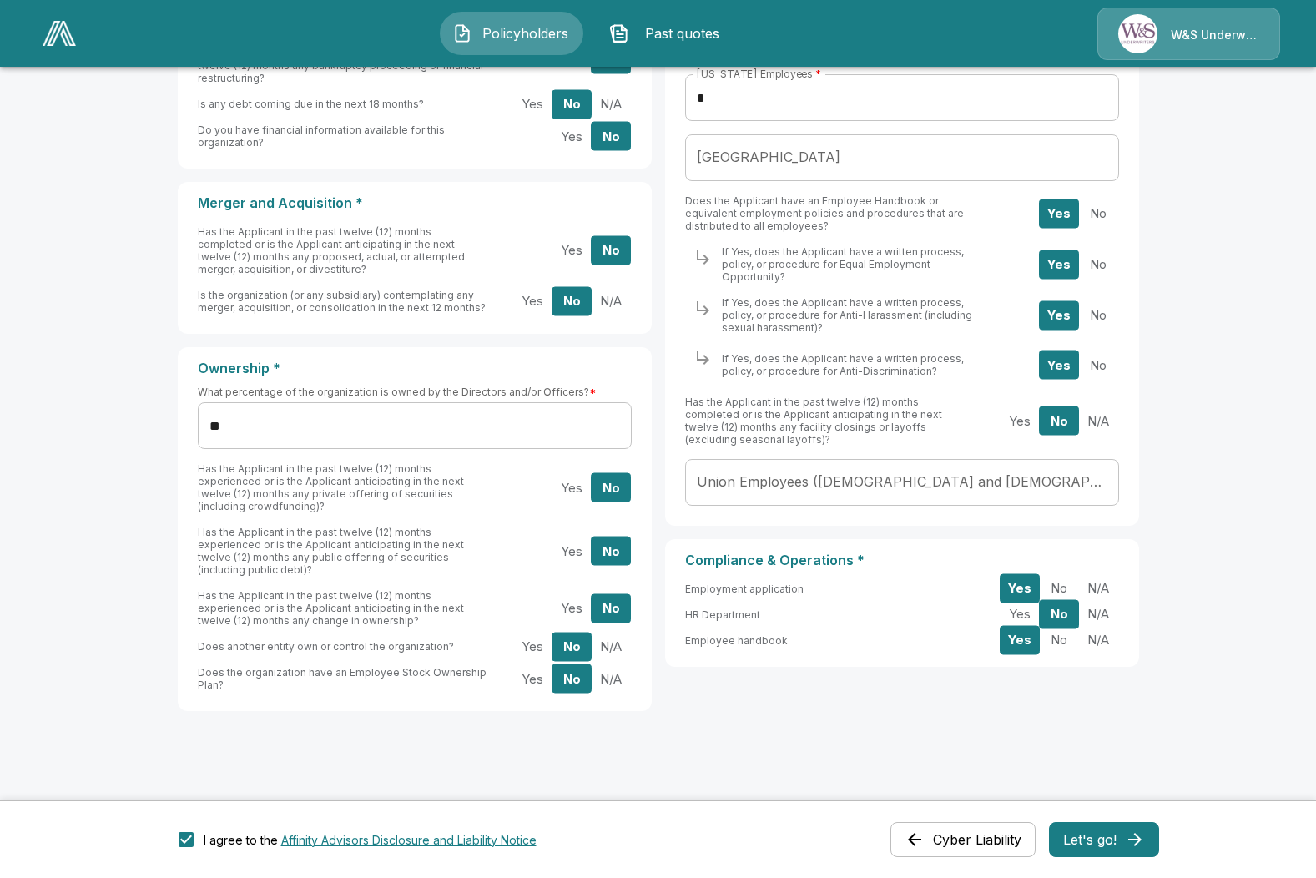
scroll to position [959, 0]
click at [617, 285] on button "N/A" at bounding box center [611, 299] width 40 height 29
click at [1116, 841] on button "Let's go!" at bounding box center [1104, 839] width 110 height 35
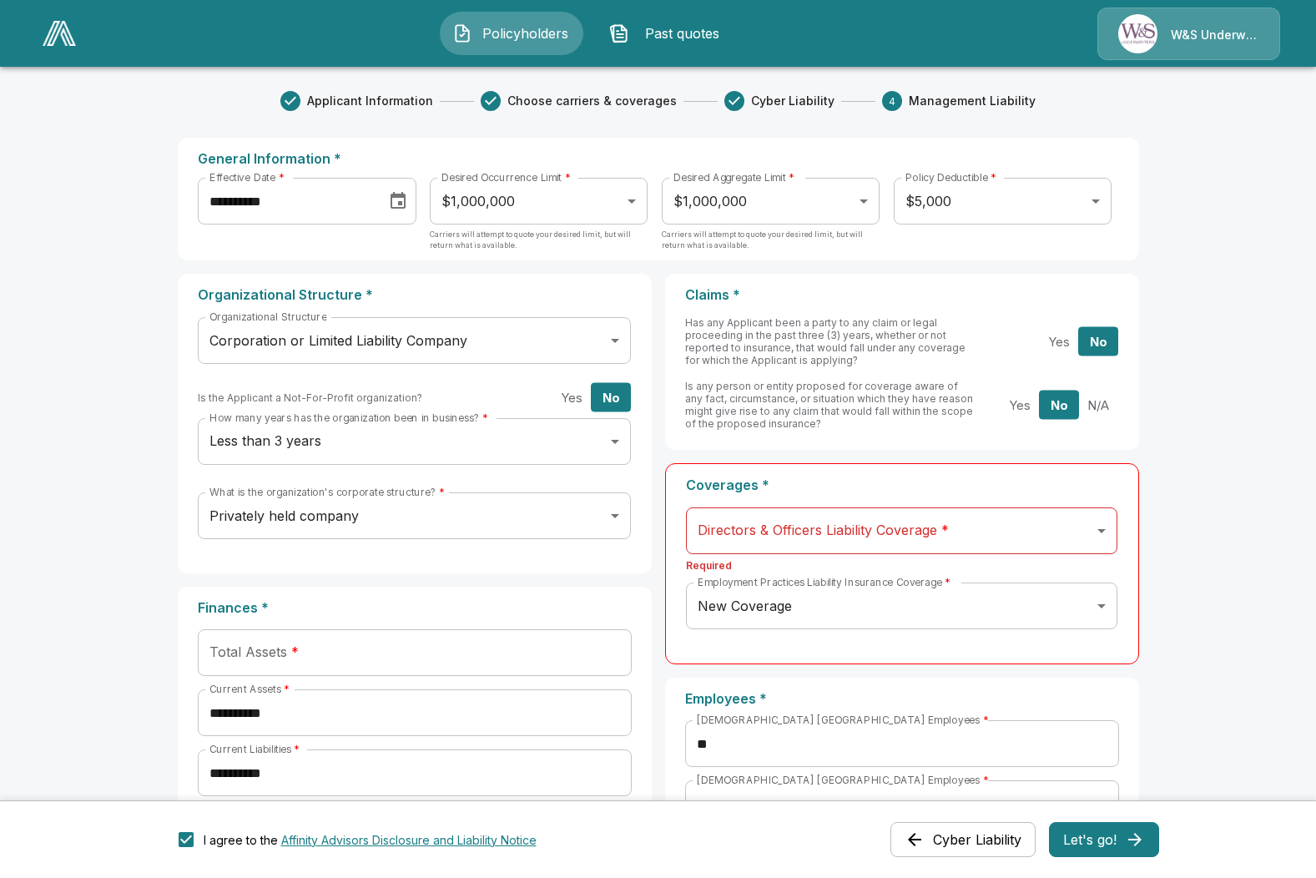
scroll to position [0, 0]
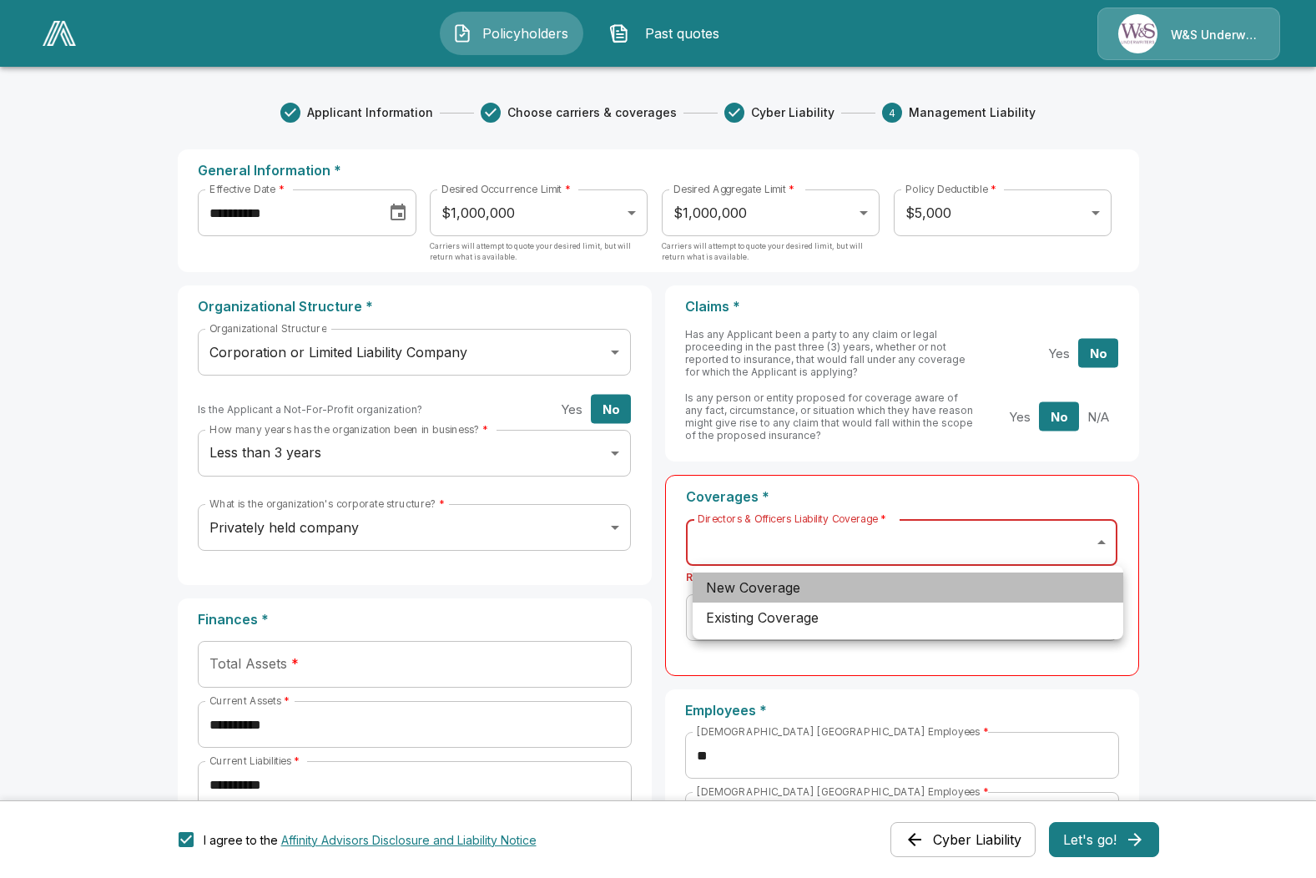
click at [1035, 595] on li "New Coverage" at bounding box center [908, 587] width 431 height 30
type input "***"
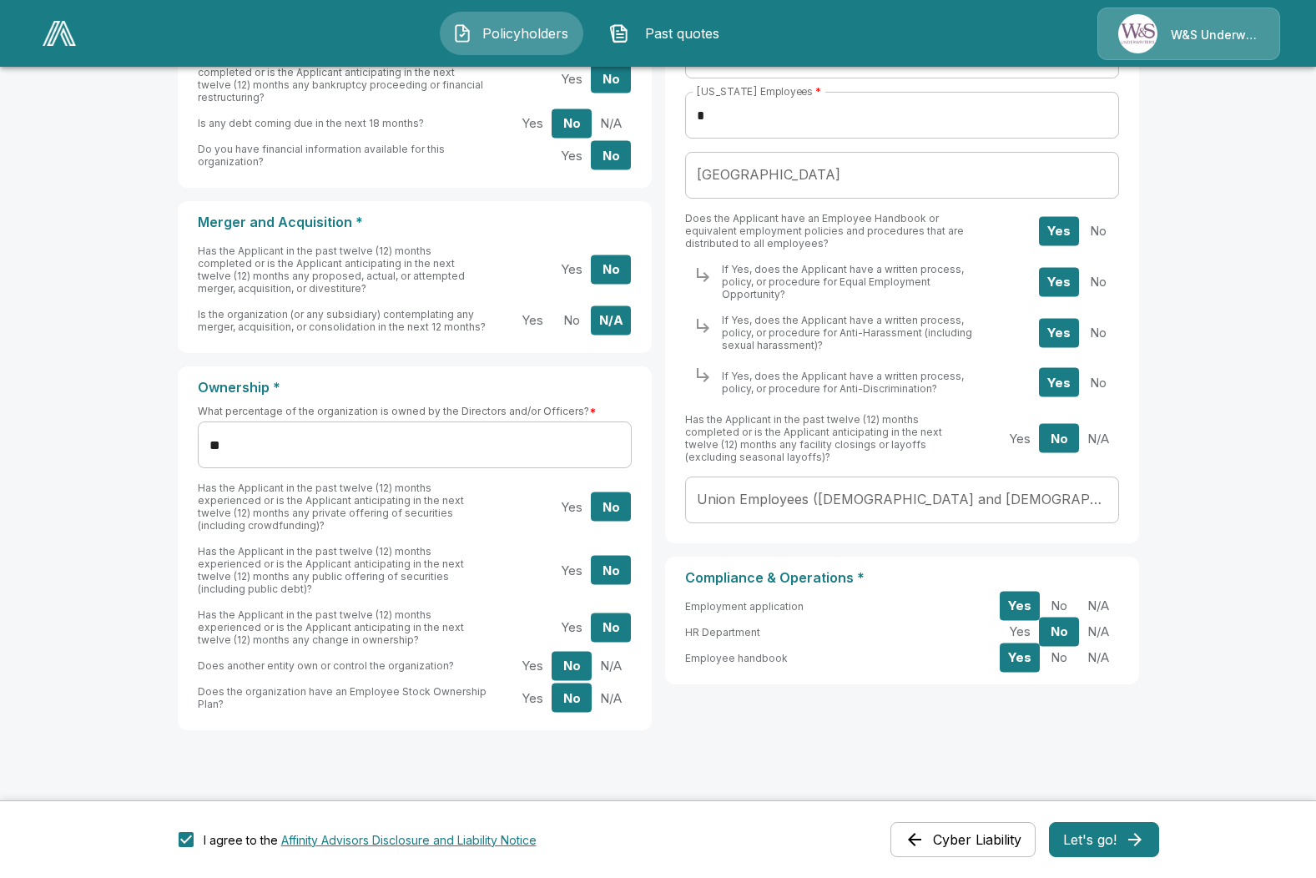
scroll to position [959, 0]
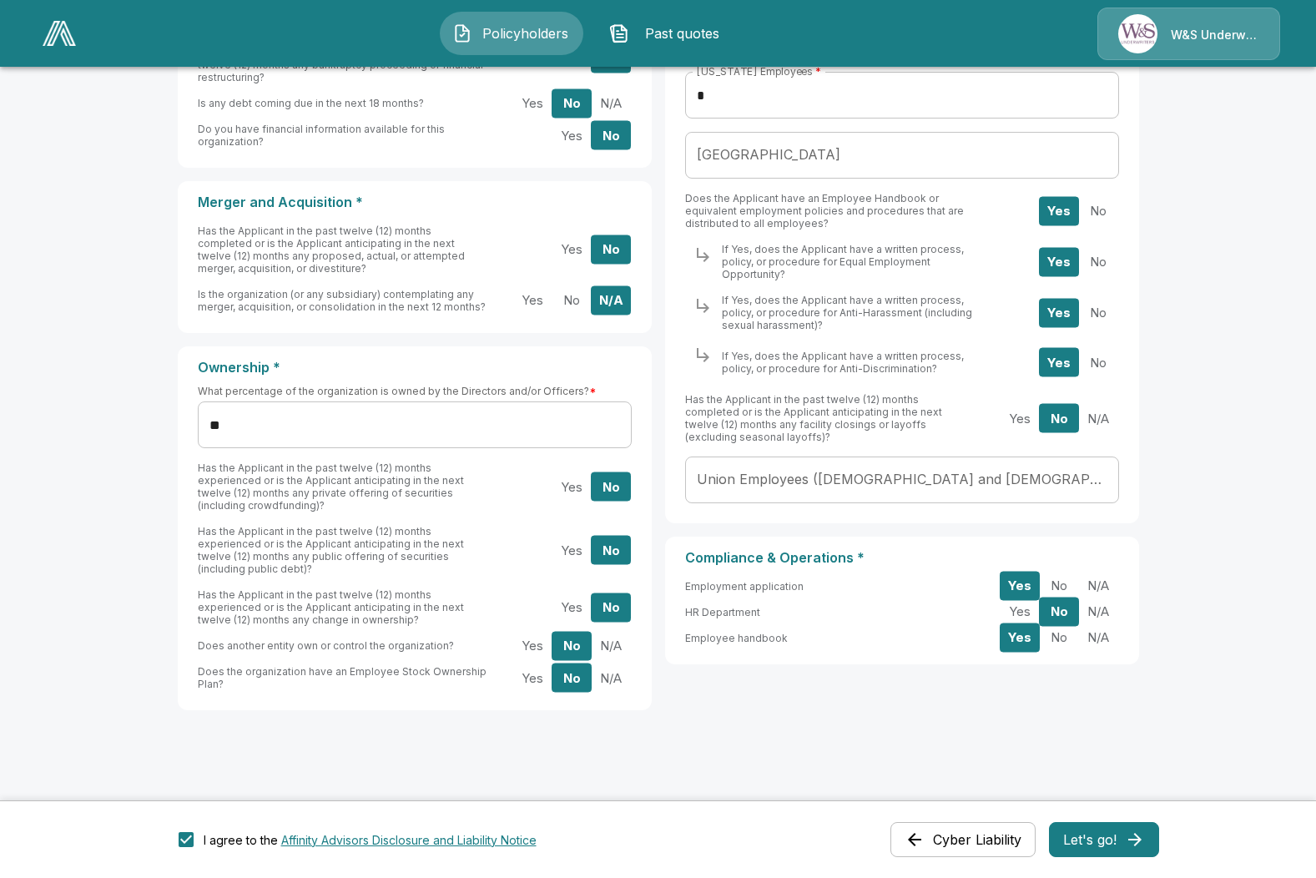
click at [1121, 833] on button "Let's go!" at bounding box center [1104, 839] width 110 height 35
